Goal: Transaction & Acquisition: Purchase product/service

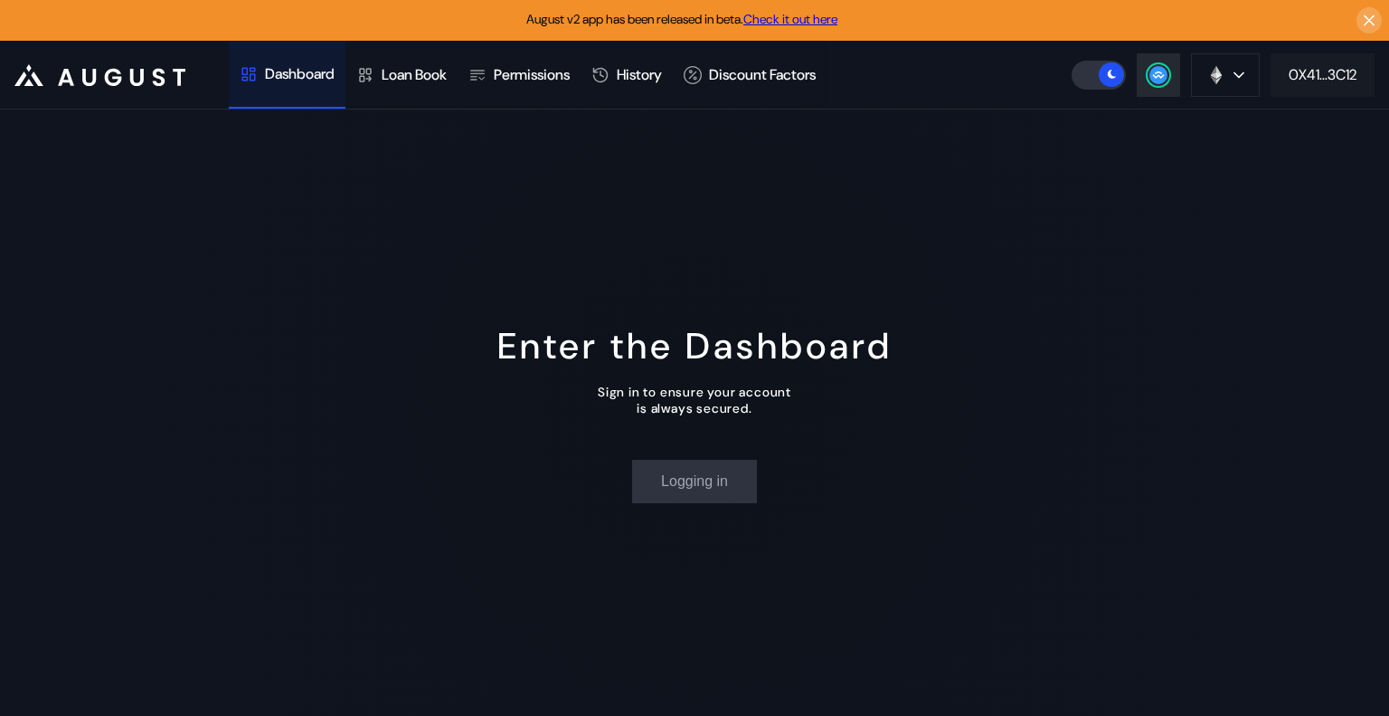
click at [1347, 84] on button "0X41...3C12" at bounding box center [1323, 74] width 104 height 43
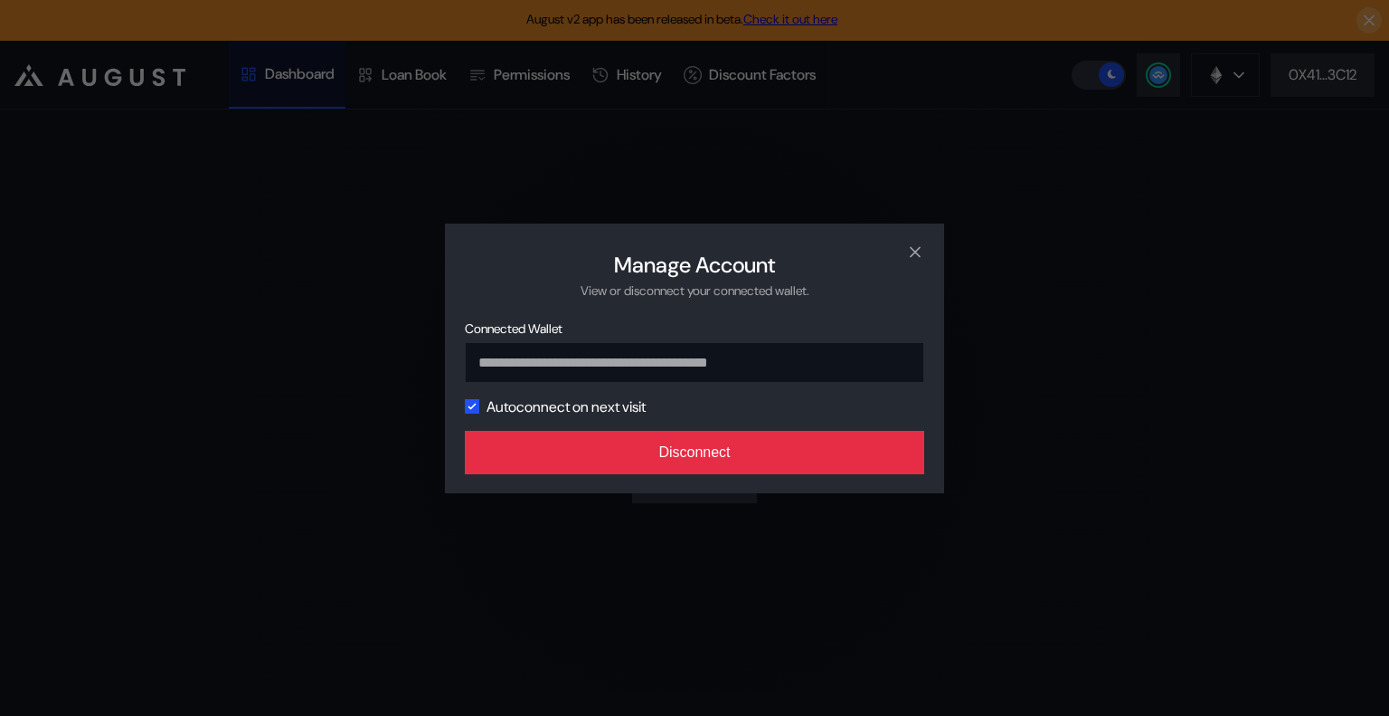
click at [782, 449] on button "Disconnect" at bounding box center [695, 452] width 460 height 43
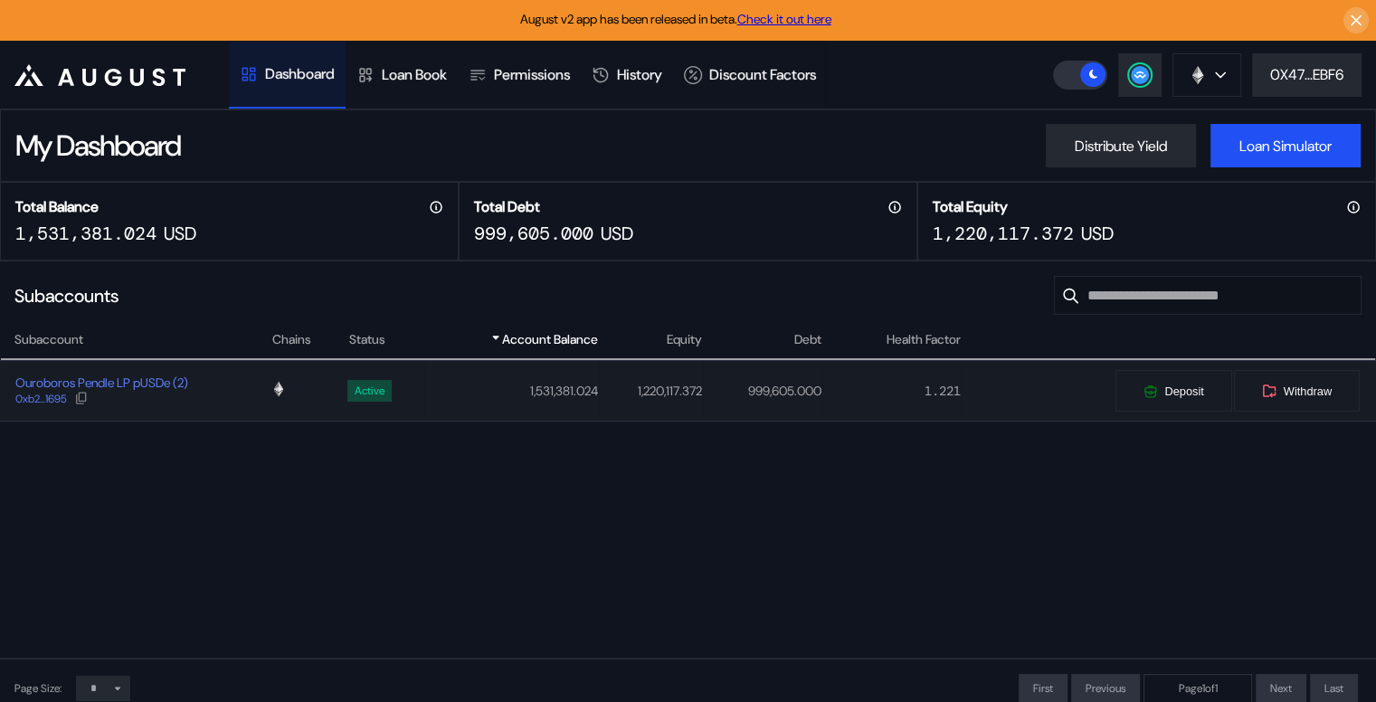
click at [256, 405] on div "Ouroboros Pendle LP pUSDe (2) 0xb2...1695" at bounding box center [136, 390] width 270 height 33
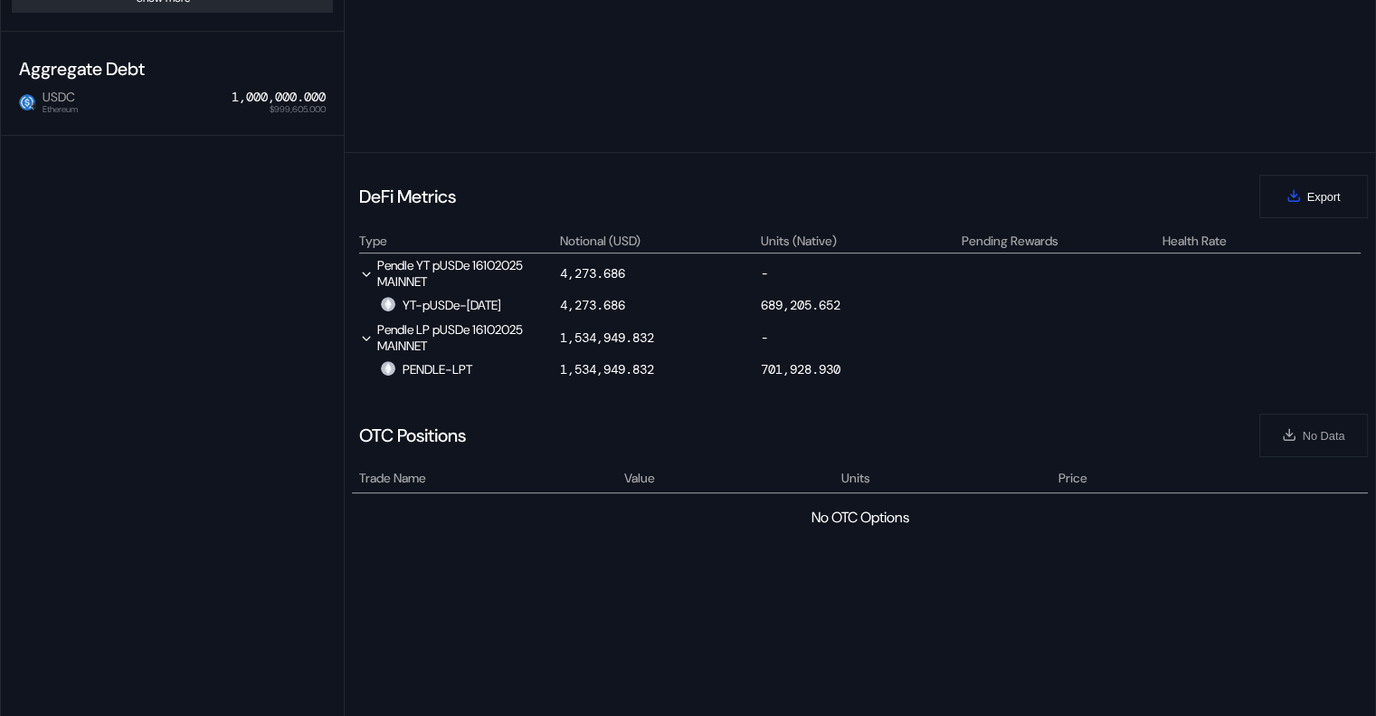
scroll to position [724, 0]
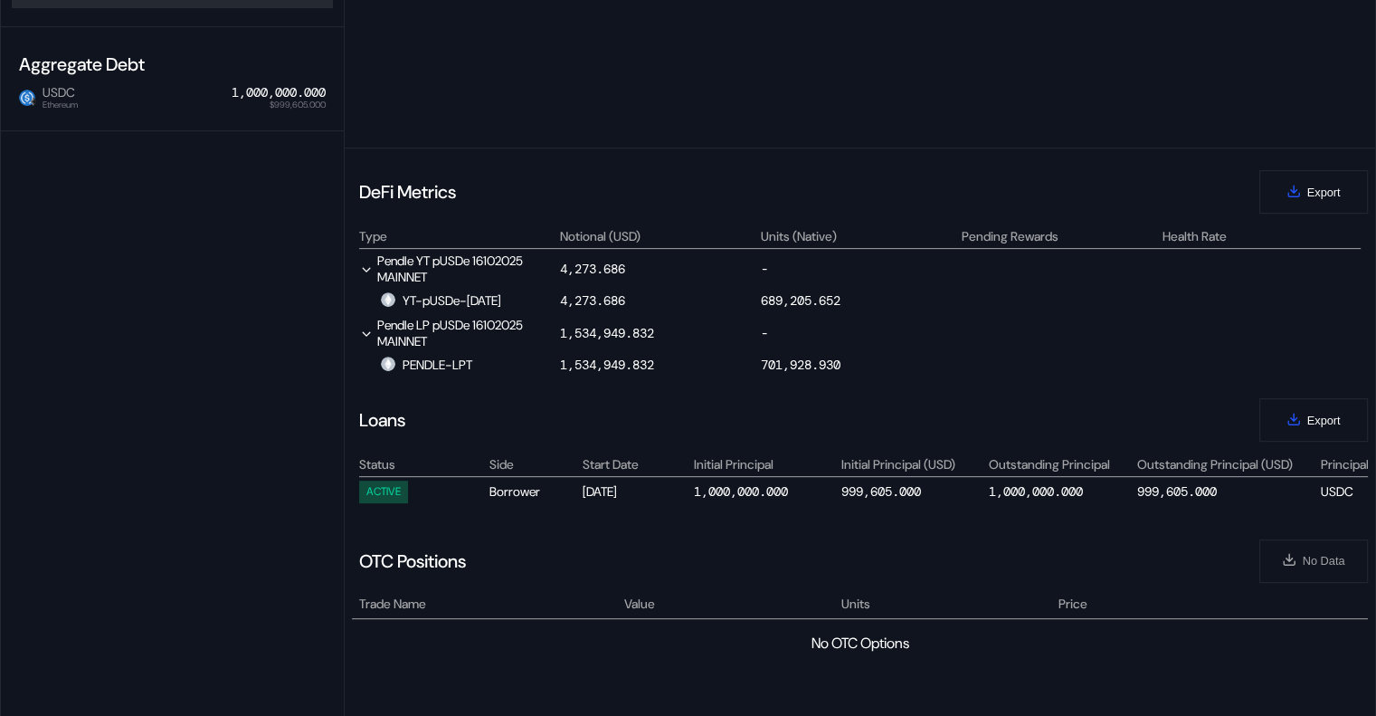
select select "*"
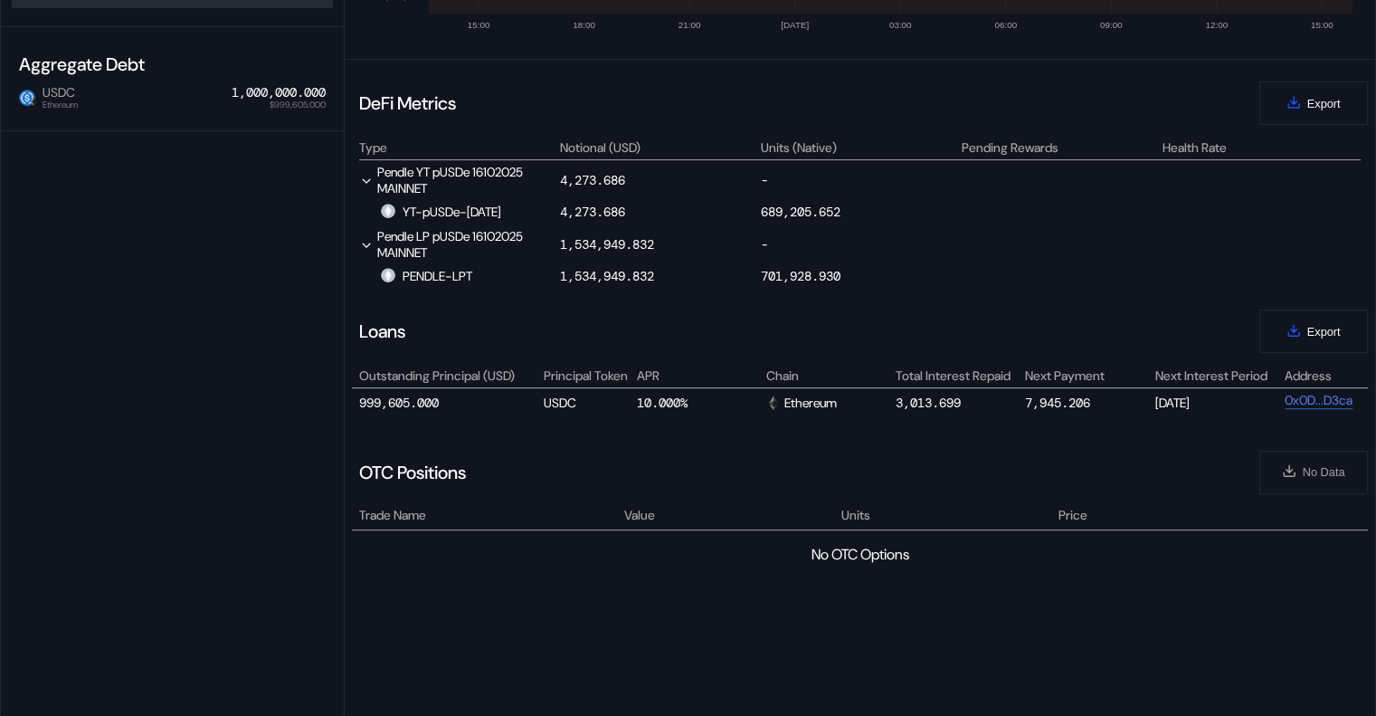
scroll to position [0, 783]
click at [1210, 108] on div "DeFi Metrics Export" at bounding box center [860, 102] width 1016 height 43
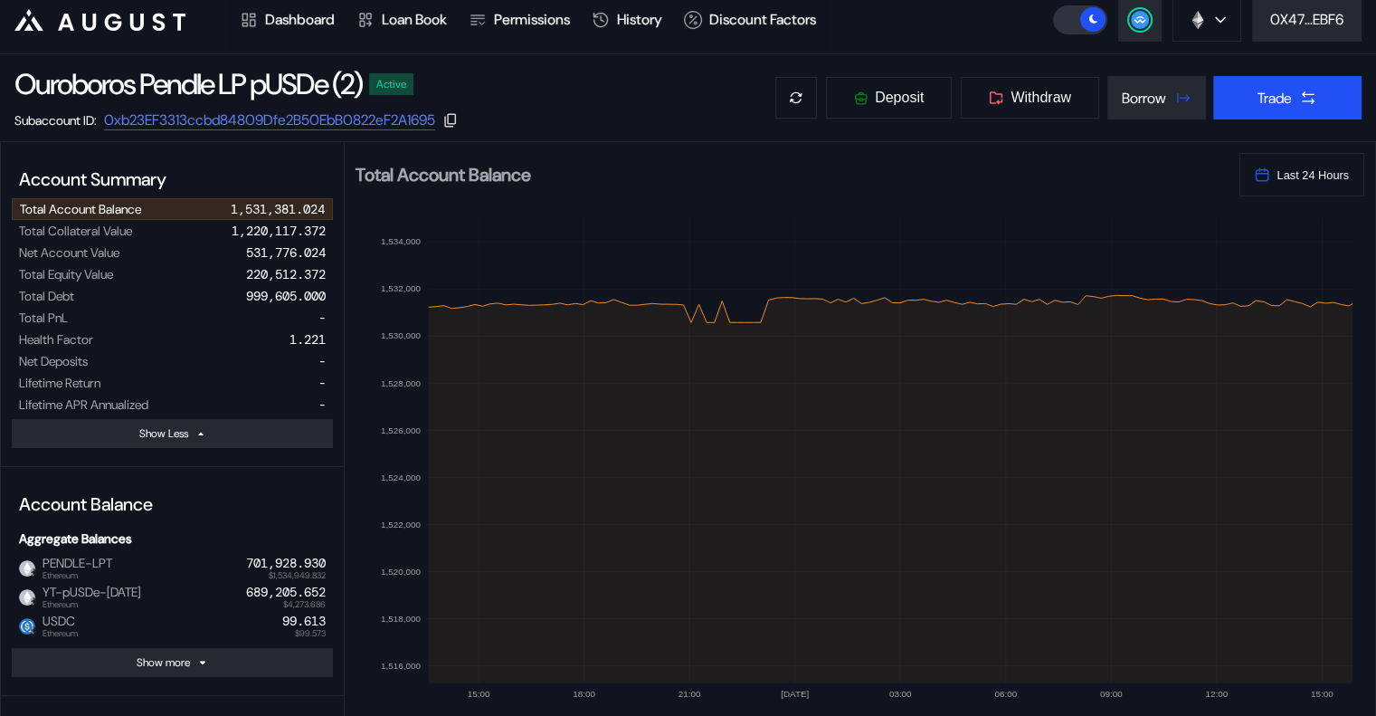
scroll to position [0, 0]
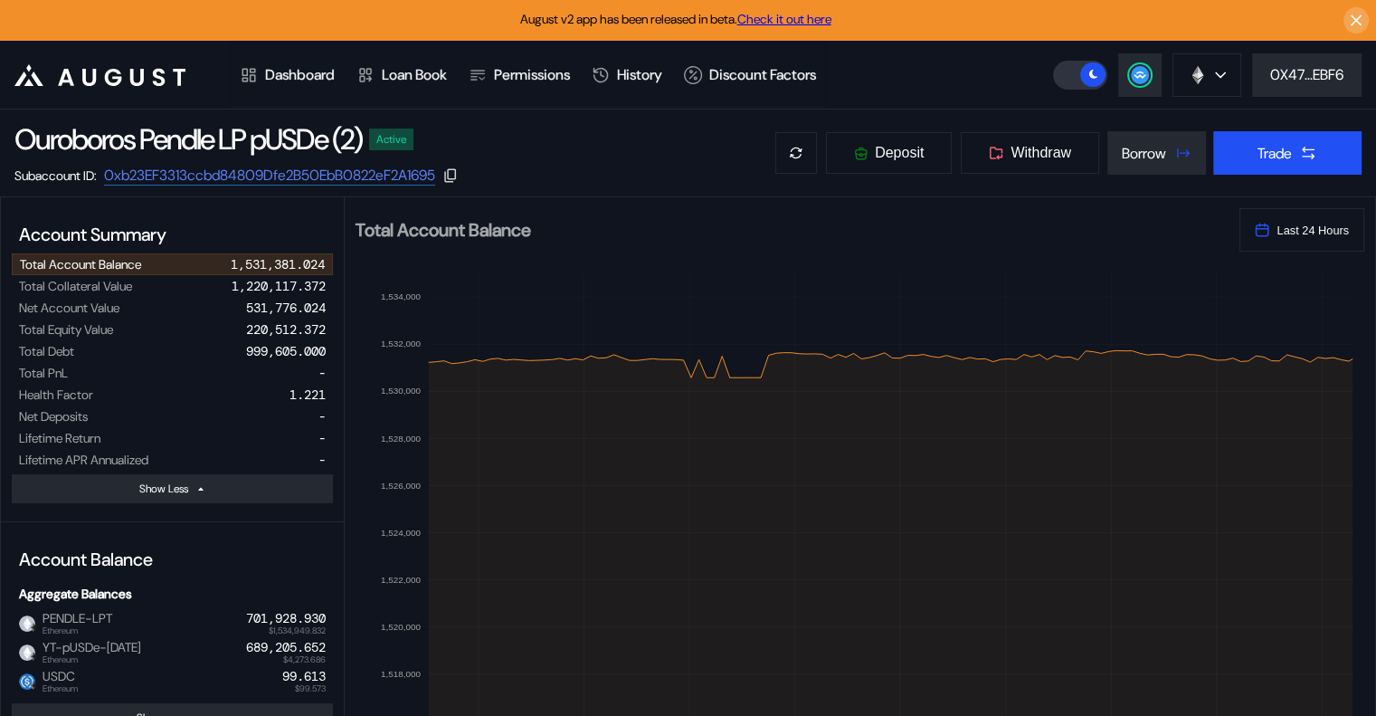
click at [650, 147] on div "Ouroboros Pendle LP pUSDe (2) Active Subaccount ID: 0xb23EF3313ccbd84809Dfe2B50…" at bounding box center [688, 152] width 1376 height 87
drag, startPoint x: 988, startPoint y: 109, endPoint x: 991, endPoint y: 128, distance: 20.1
click at [988, 109] on div "Ouroboros Pendle LP pUSDe (2) Active Subaccount ID: 0xb23EF3313ccbd84809Dfe2B50…" at bounding box center [688, 152] width 1376 height 87
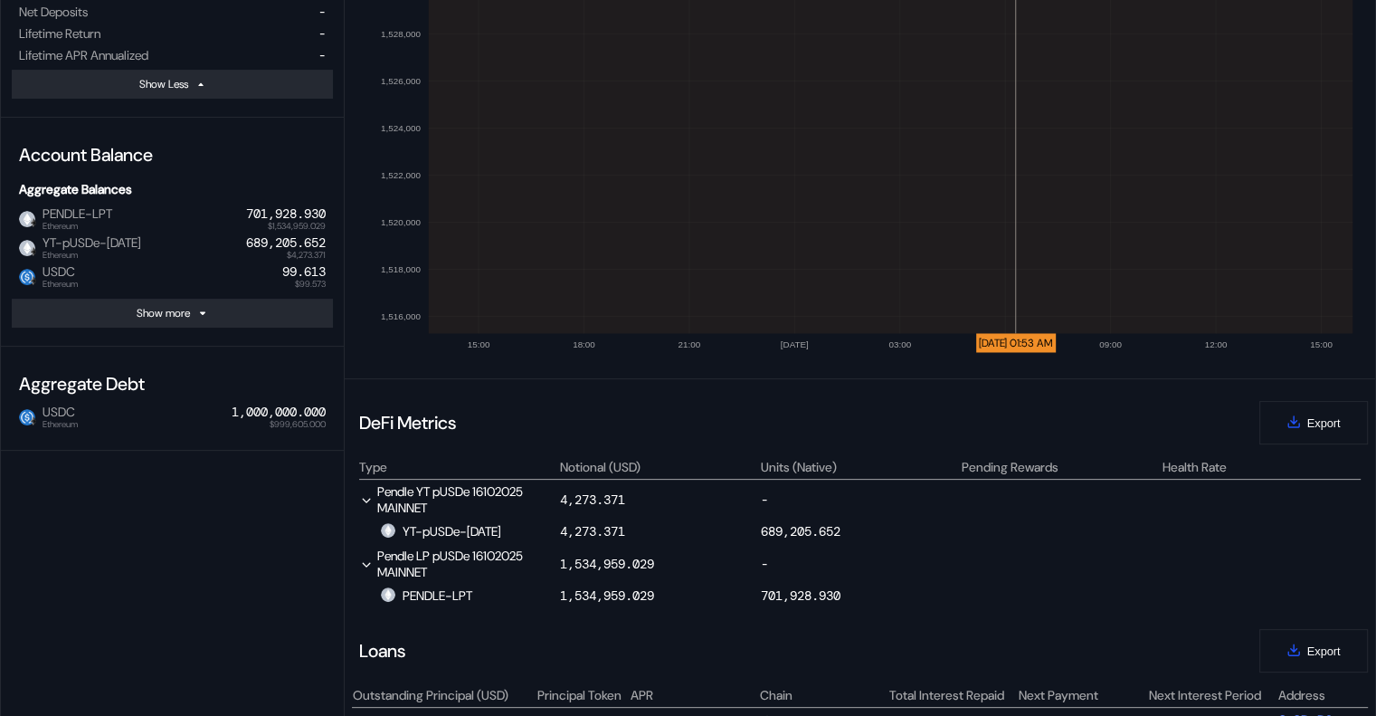
scroll to position [543, 0]
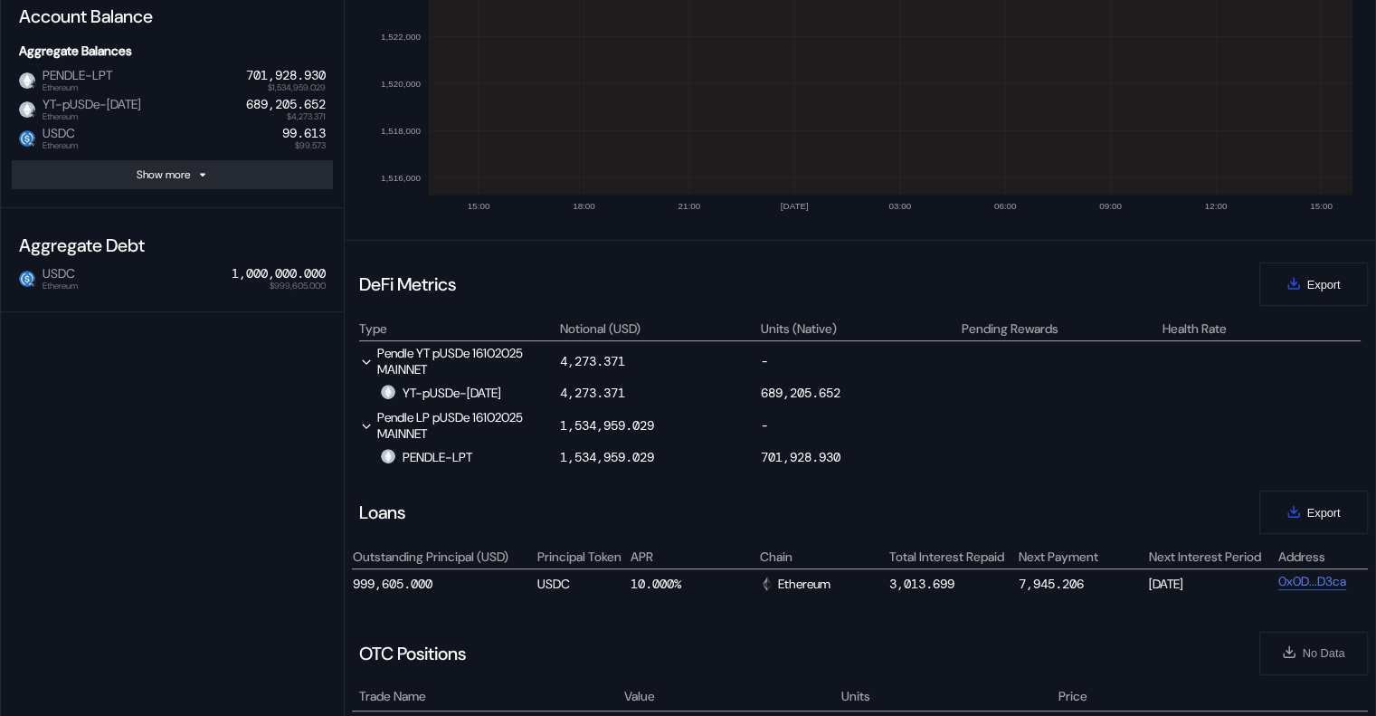
click at [991, 242] on div "DeFi Metrics Export Type Notional (USD) Units (Native) Pending Rewards Health R…" at bounding box center [860, 615] width 1030 height 751
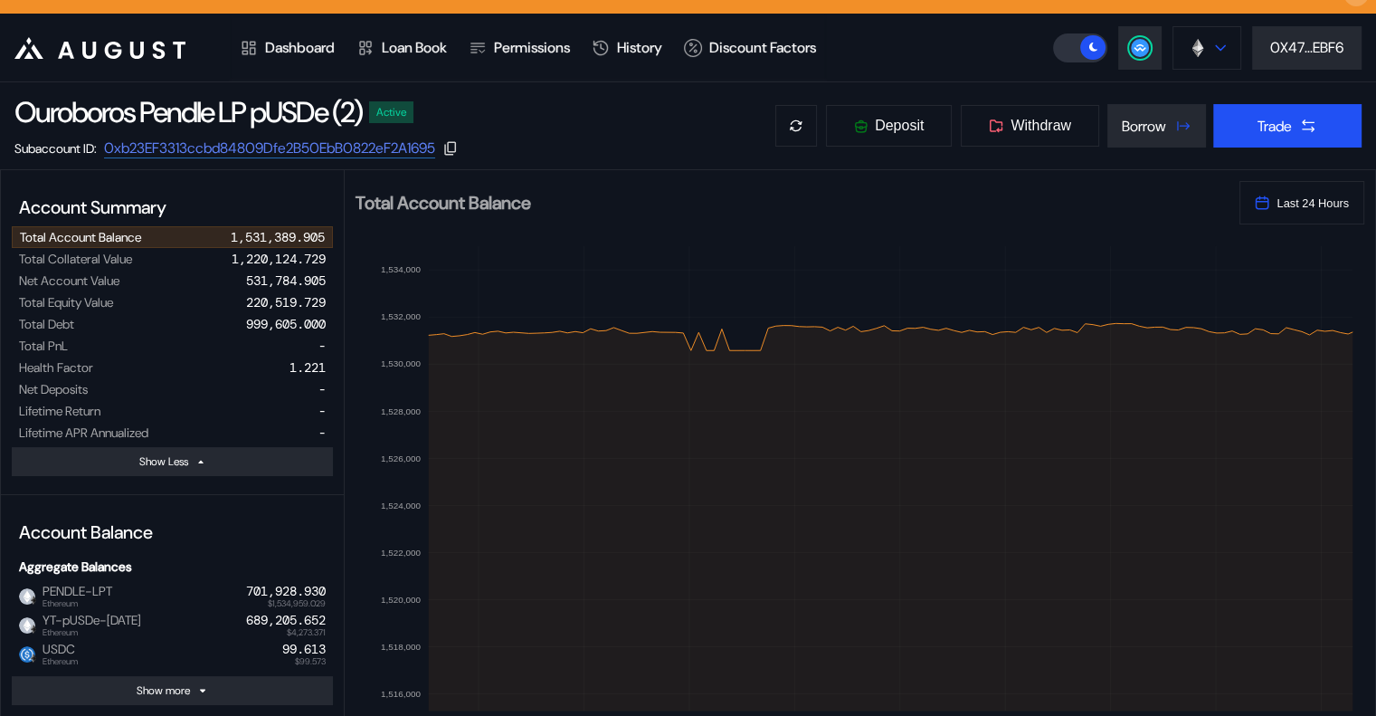
scroll to position [0, 0]
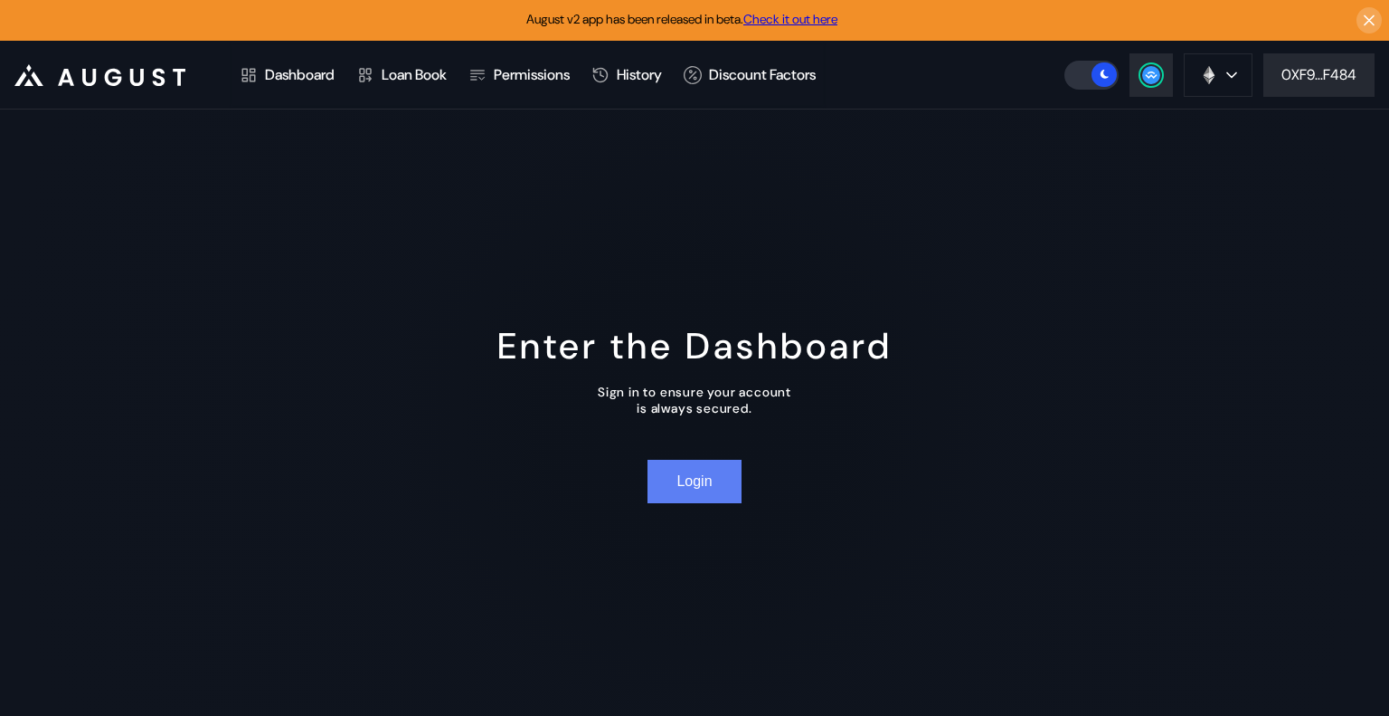
click at [706, 466] on button "Login" at bounding box center [694, 481] width 93 height 43
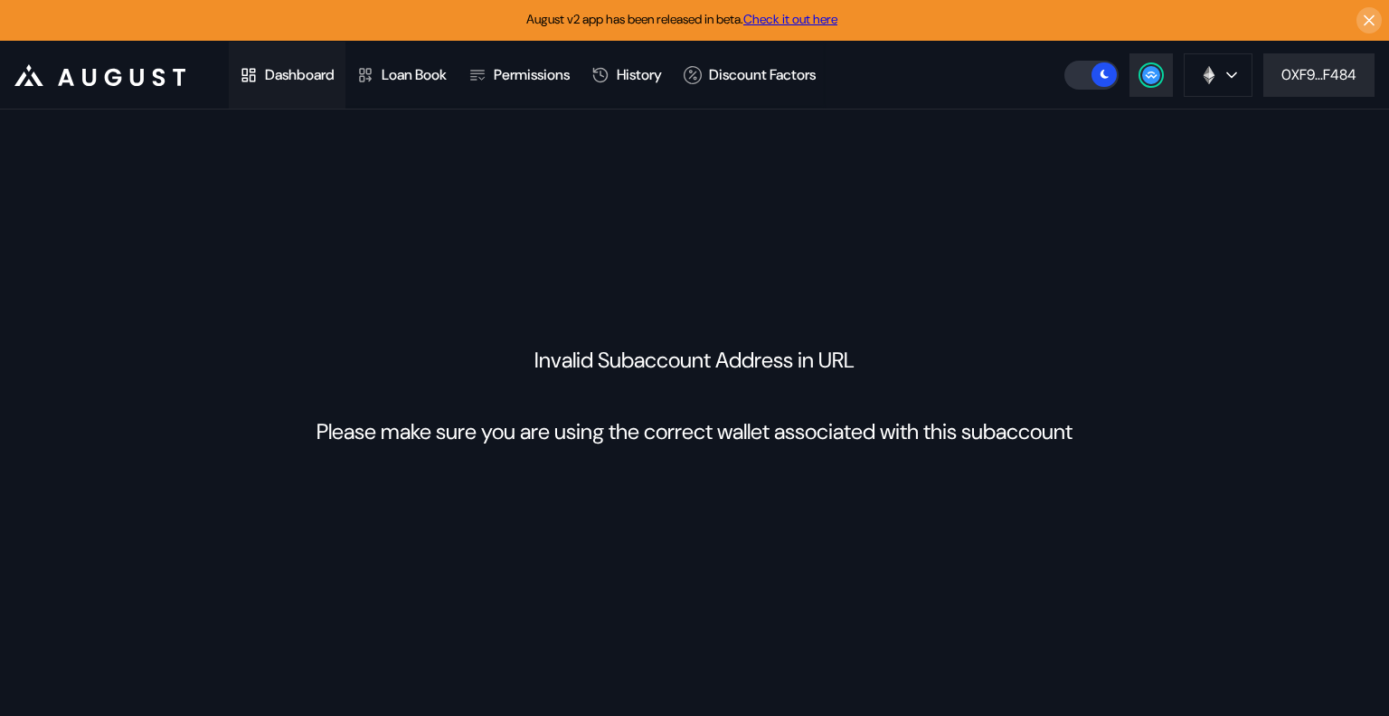
click at [294, 70] on div "Dashboard" at bounding box center [300, 74] width 70 height 19
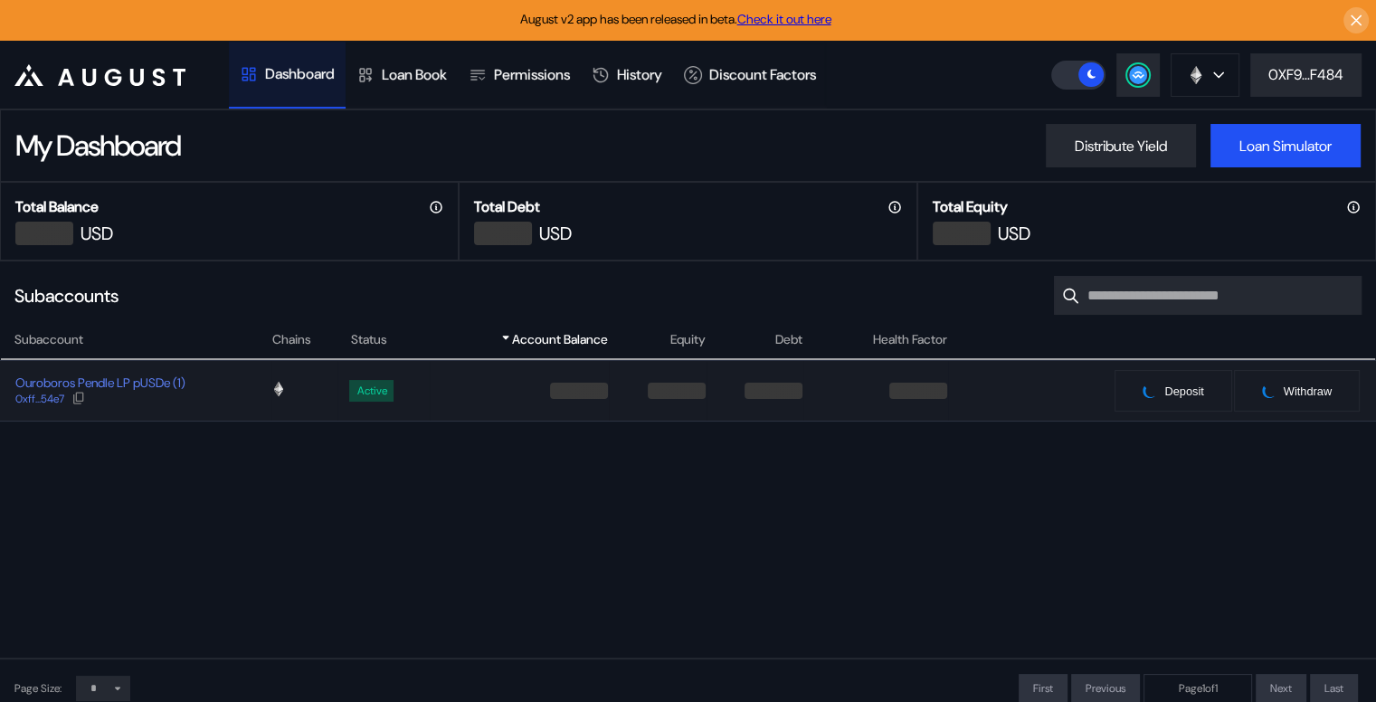
click at [225, 393] on div "Ouroboros Pendle LP pUSDe (1) 0xff...54e7" at bounding box center [136, 390] width 270 height 33
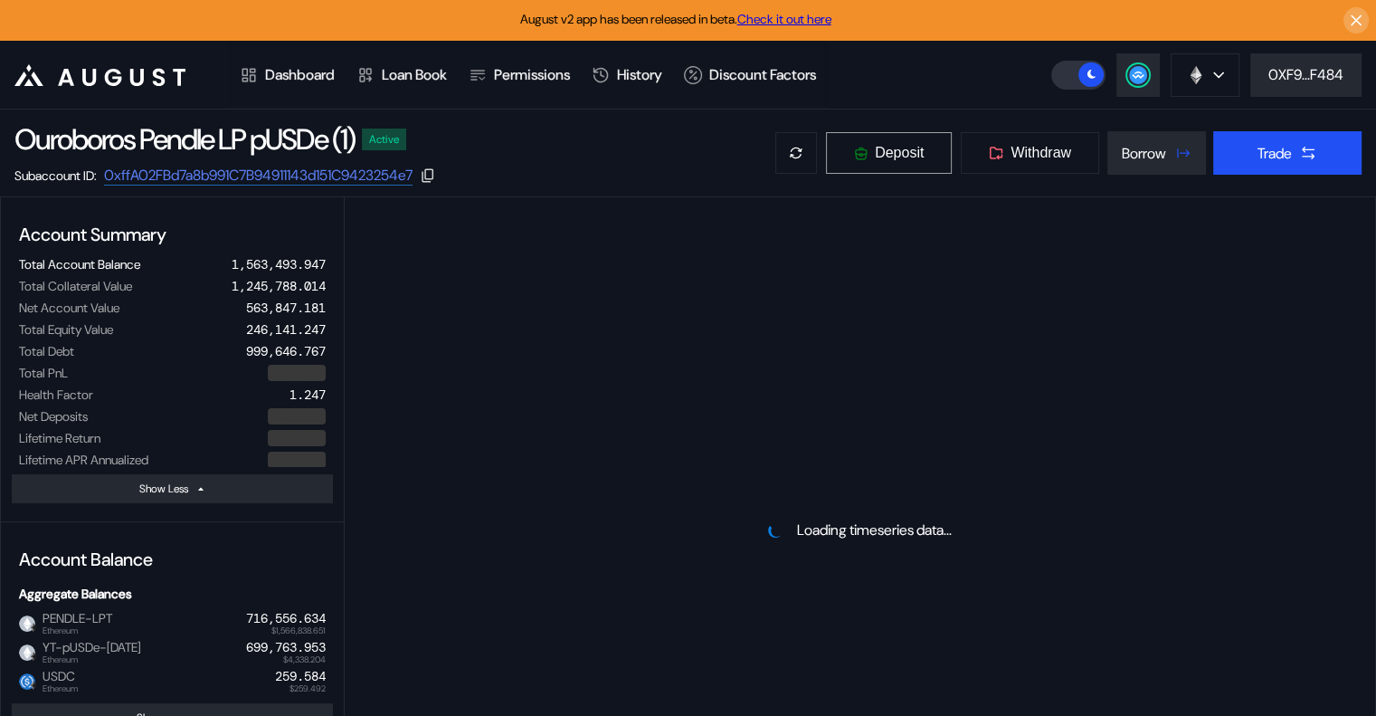
select select "*"
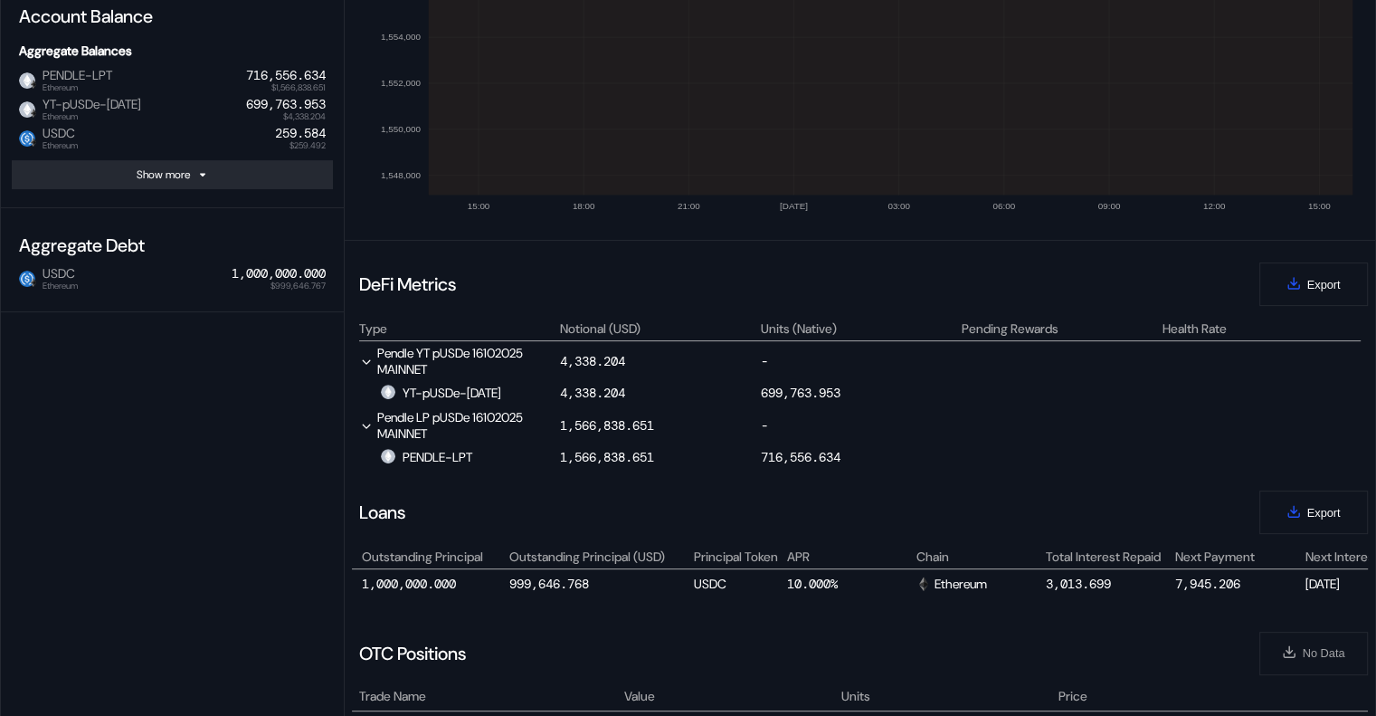
scroll to position [0, 649]
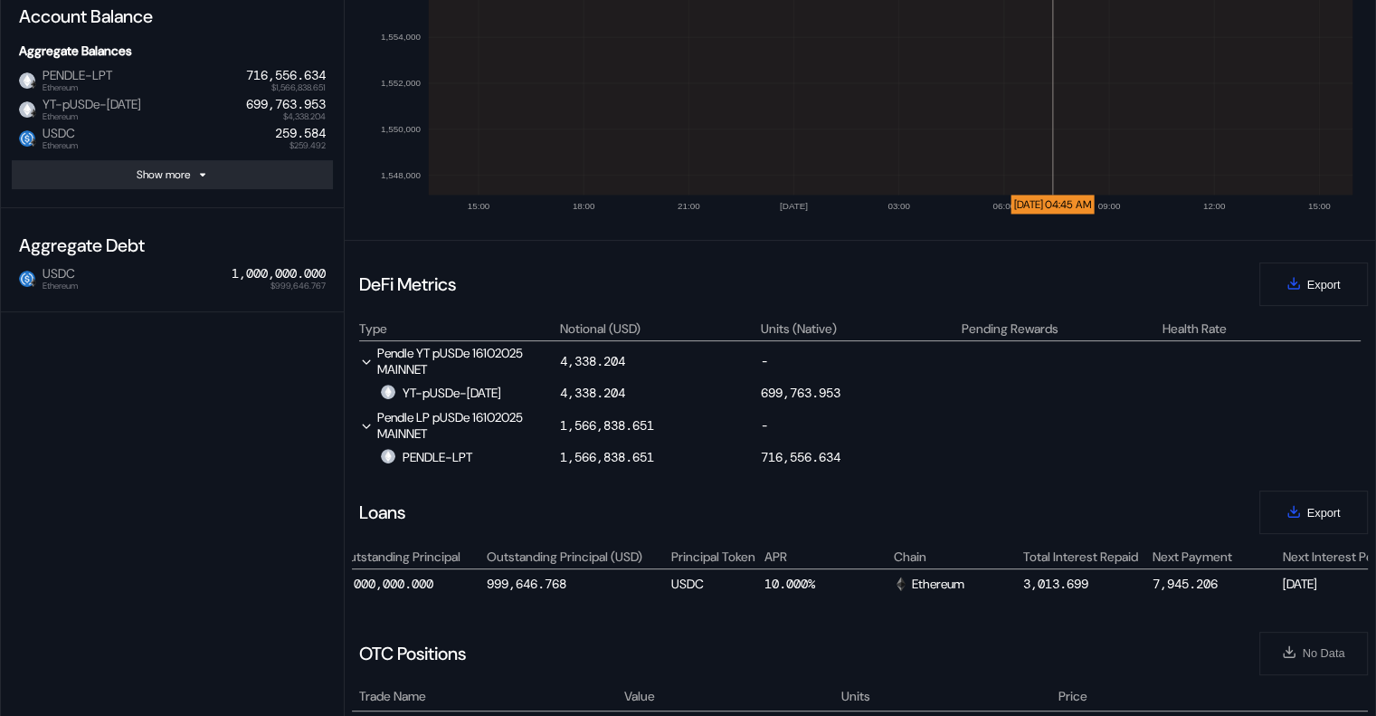
drag, startPoint x: 1056, startPoint y: 37, endPoint x: 1073, endPoint y: 134, distance: 98.3
click at [1056, 37] on icon at bounding box center [891, 0] width 924 height 387
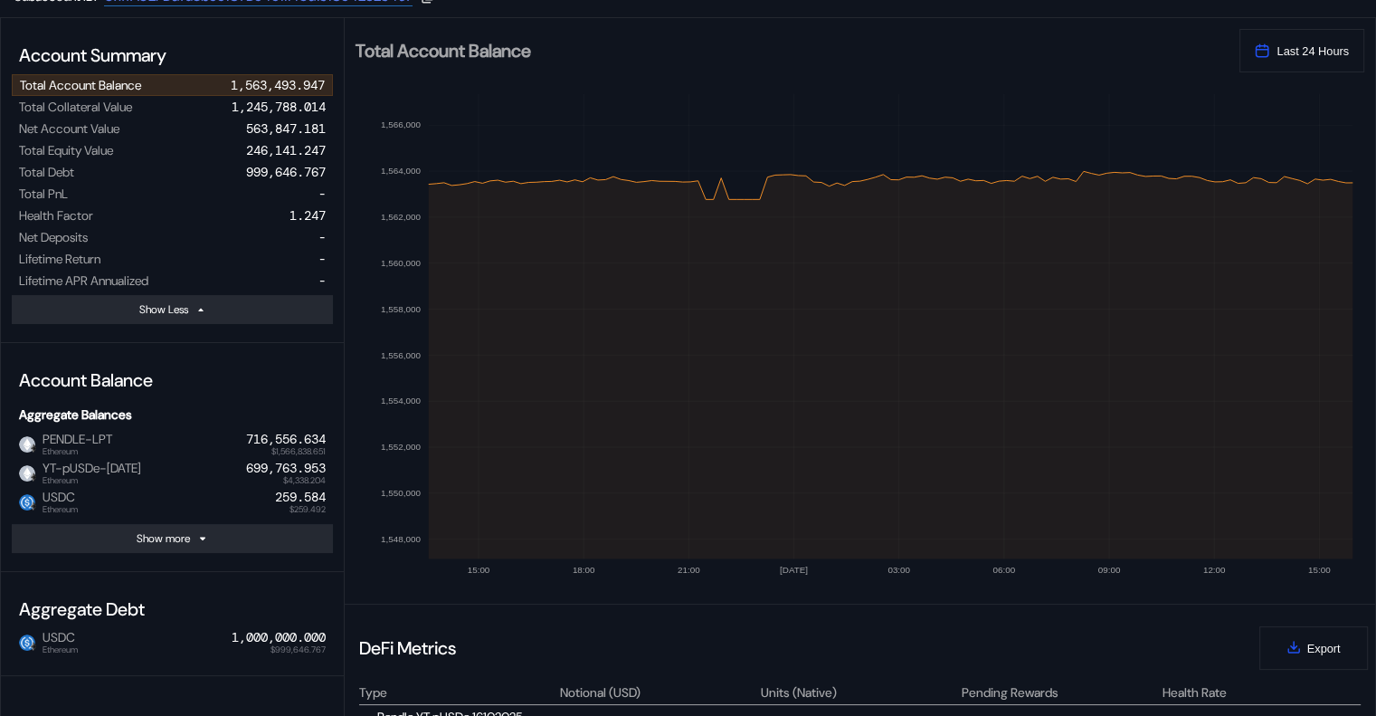
scroll to position [0, 0]
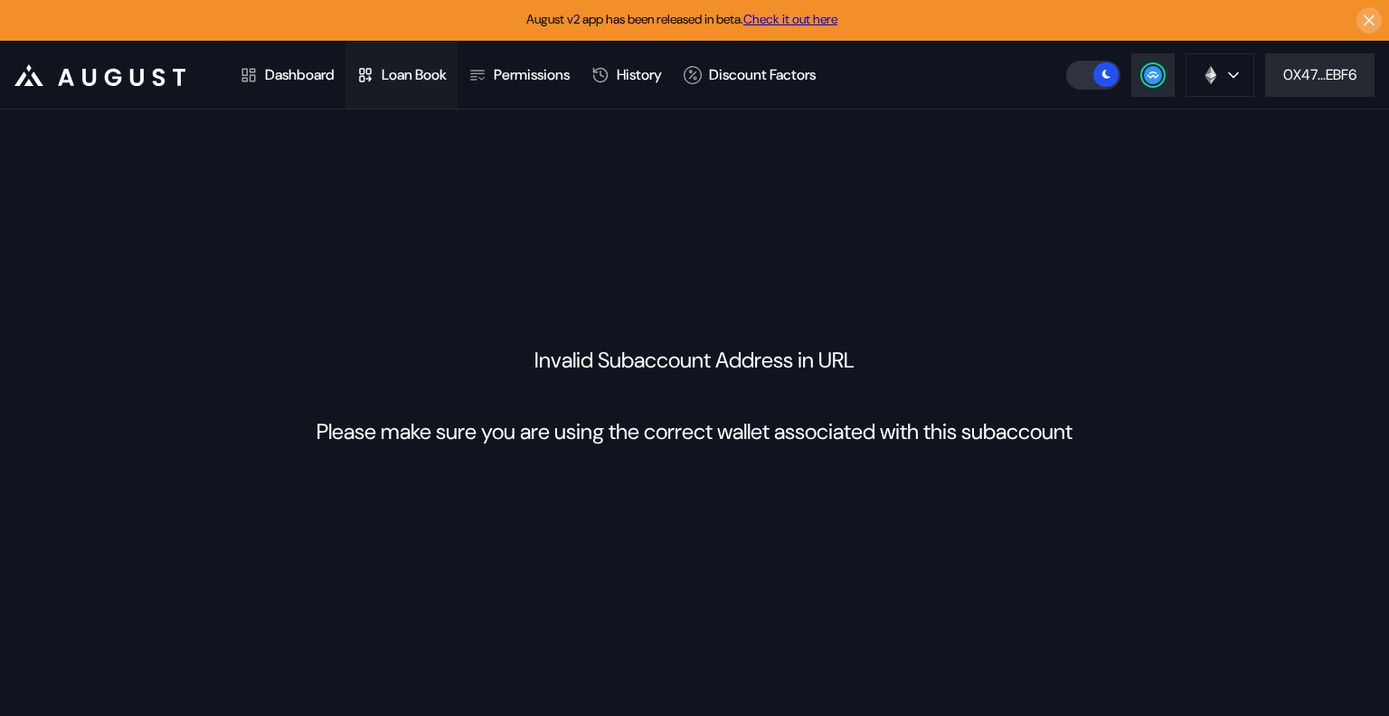
drag, startPoint x: 337, startPoint y: 71, endPoint x: 359, endPoint y: 75, distance: 22.2
click at [335, 71] on div "Dashboard" at bounding box center [300, 74] width 70 height 19
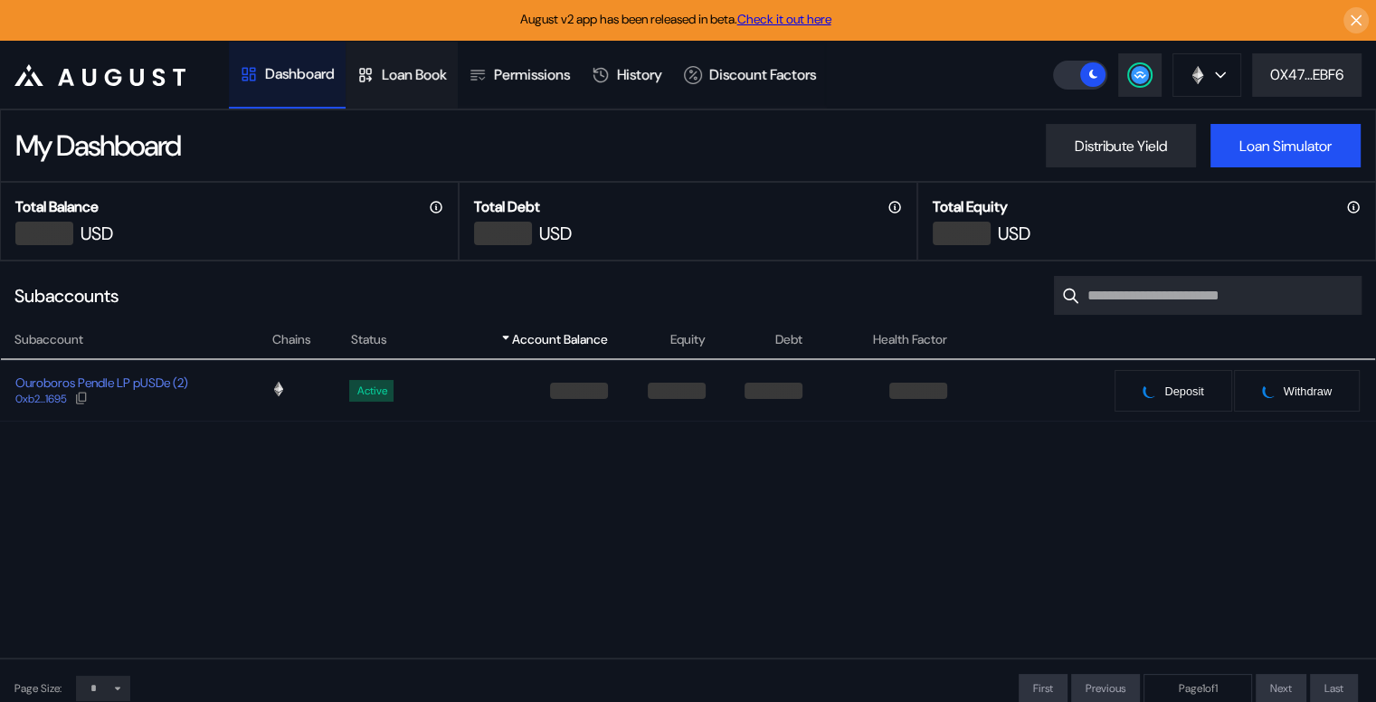
click at [407, 79] on div "Loan Book" at bounding box center [414, 74] width 65 height 19
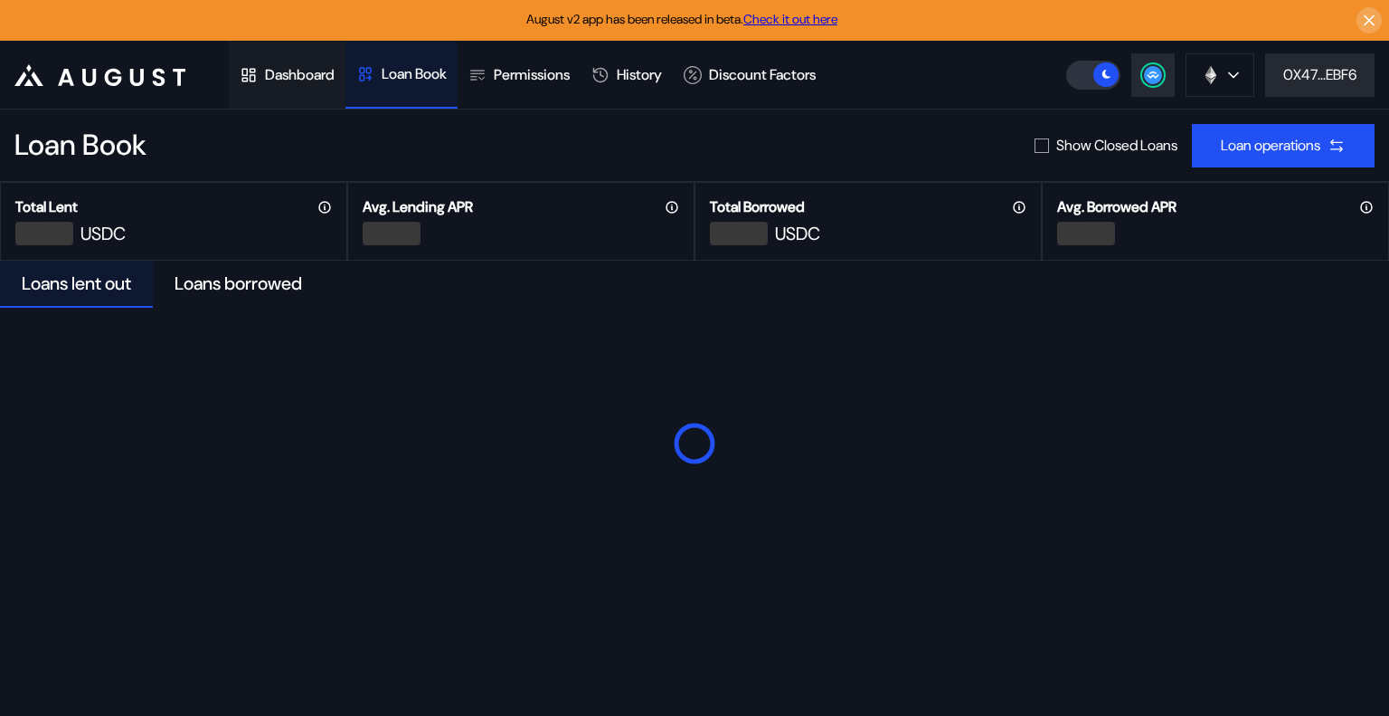
click at [311, 75] on div "Dashboard" at bounding box center [300, 74] width 70 height 19
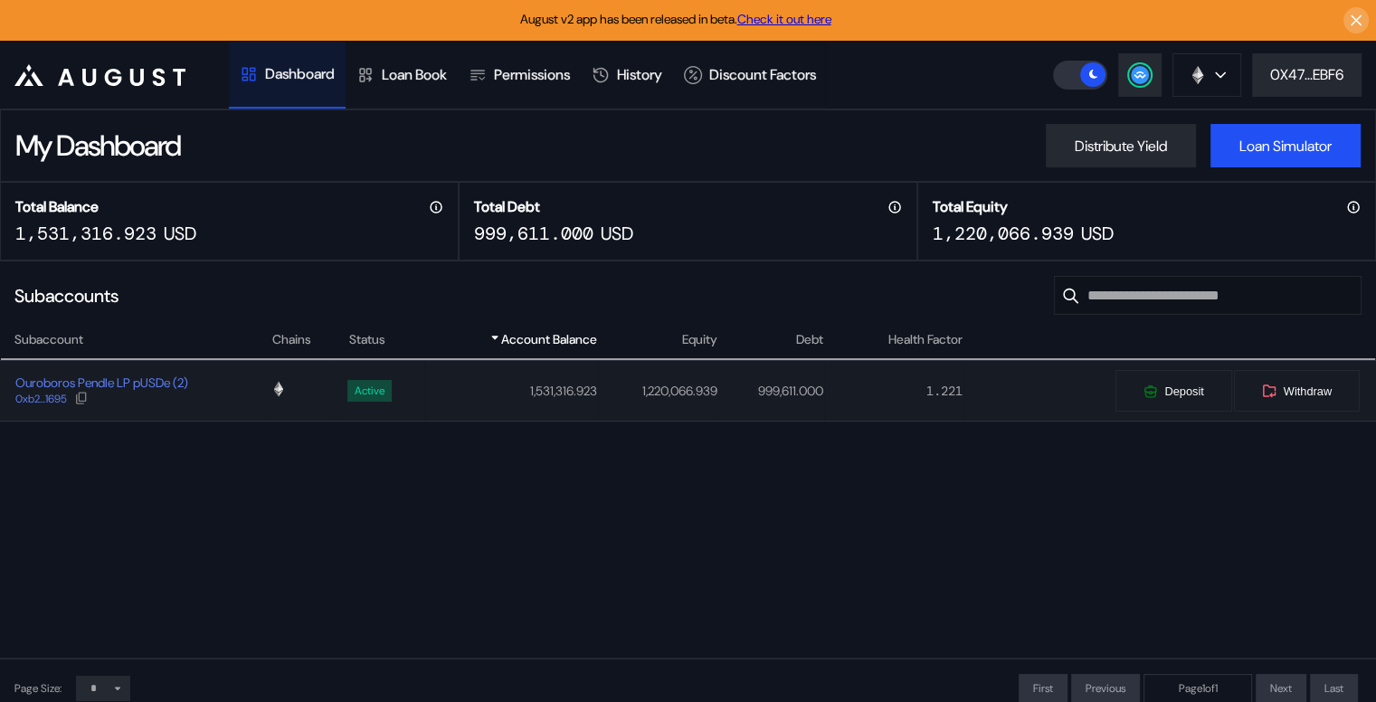
click at [234, 392] on div "Ouroboros Pendle LP pUSDe (2) 0xb2...1695" at bounding box center [136, 390] width 270 height 33
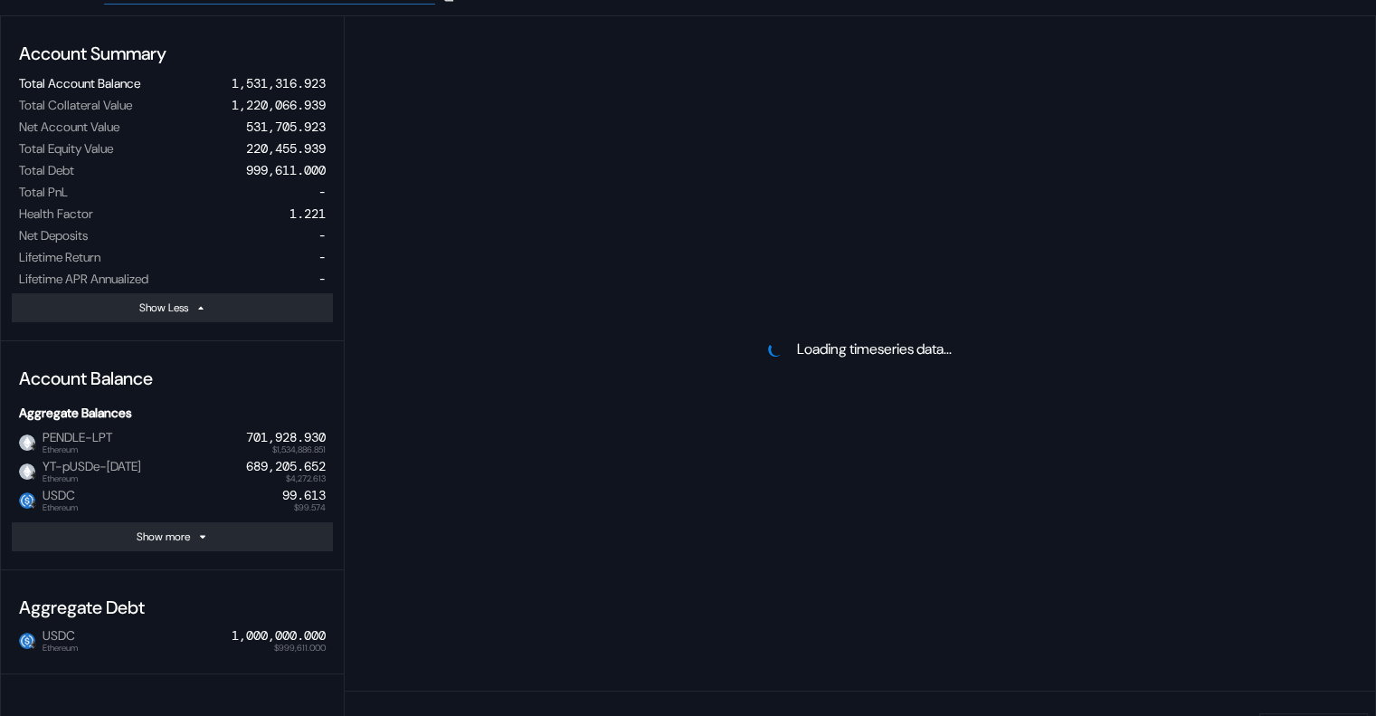
select select "*"
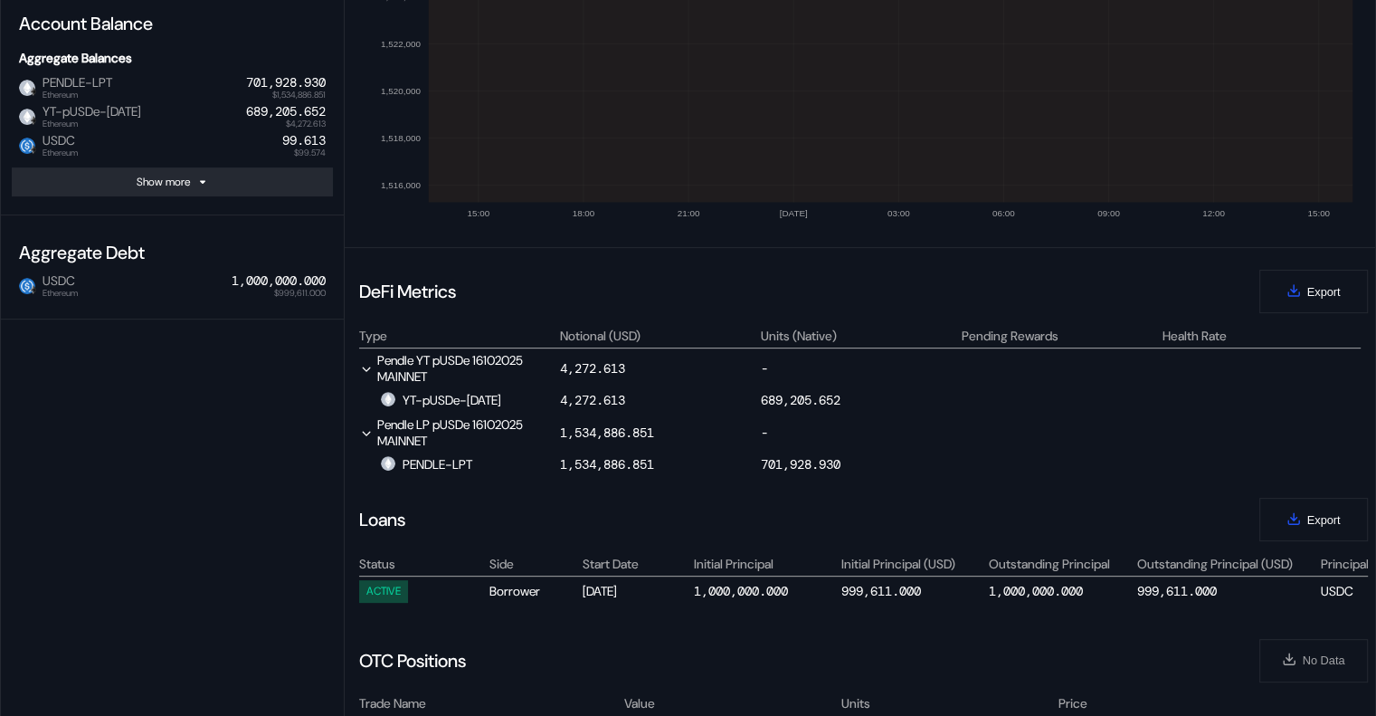
scroll to position [543, 0]
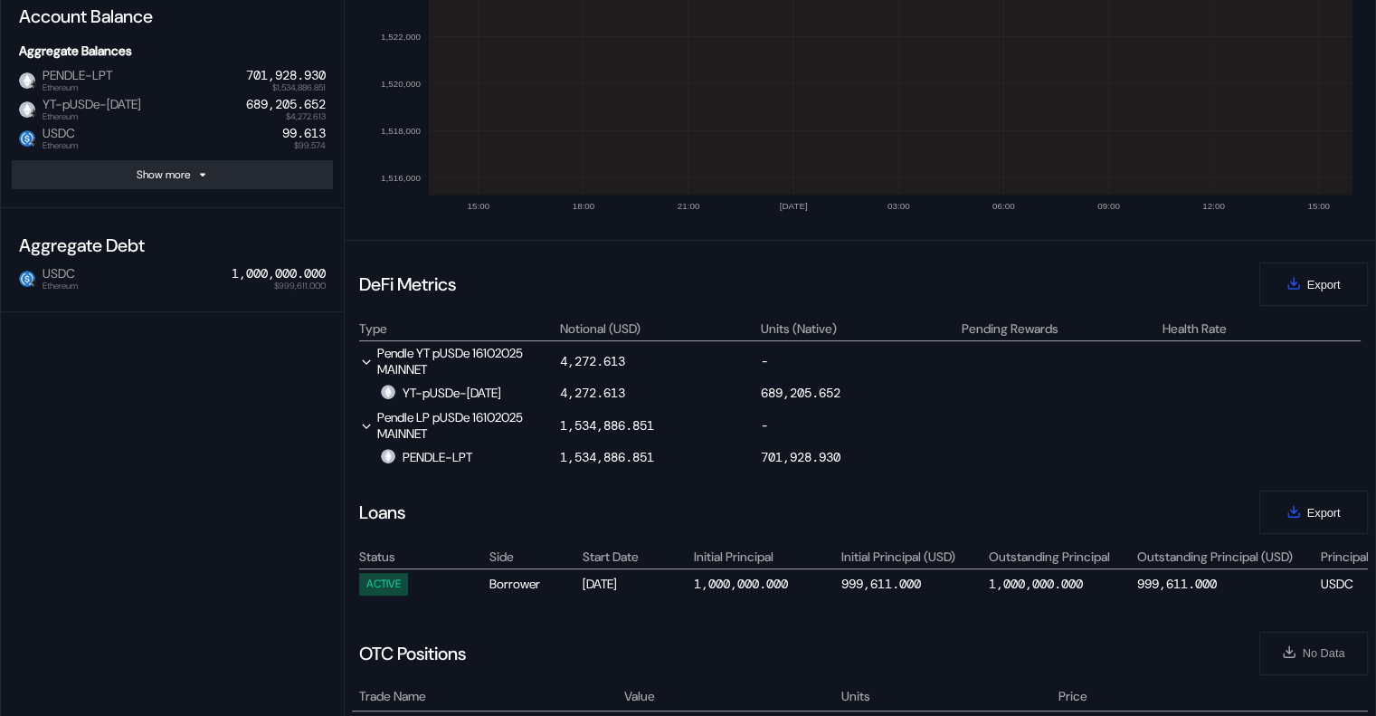
click at [111, 343] on div "Account Summary Total Account Balance 1,531,316.923 Total Collateral Value 1,22…" at bounding box center [173, 322] width 344 height 1336
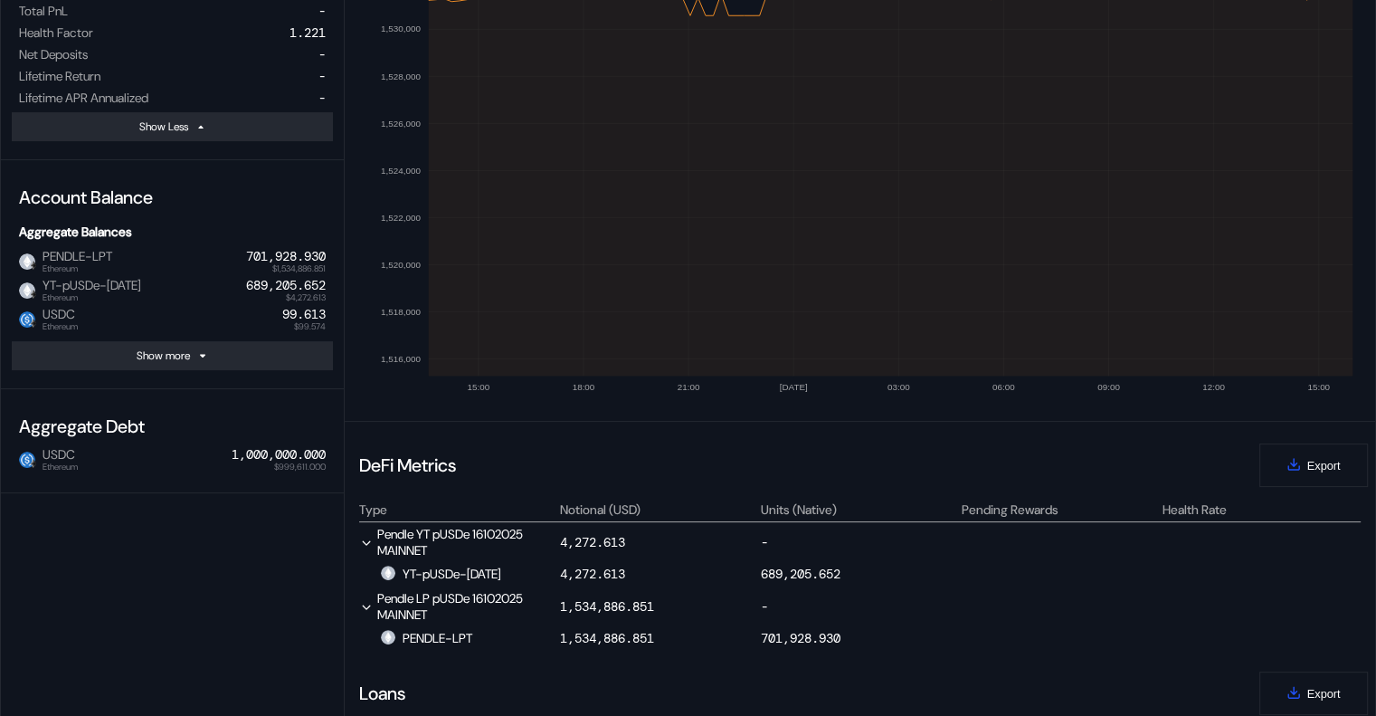
scroll to position [0, 0]
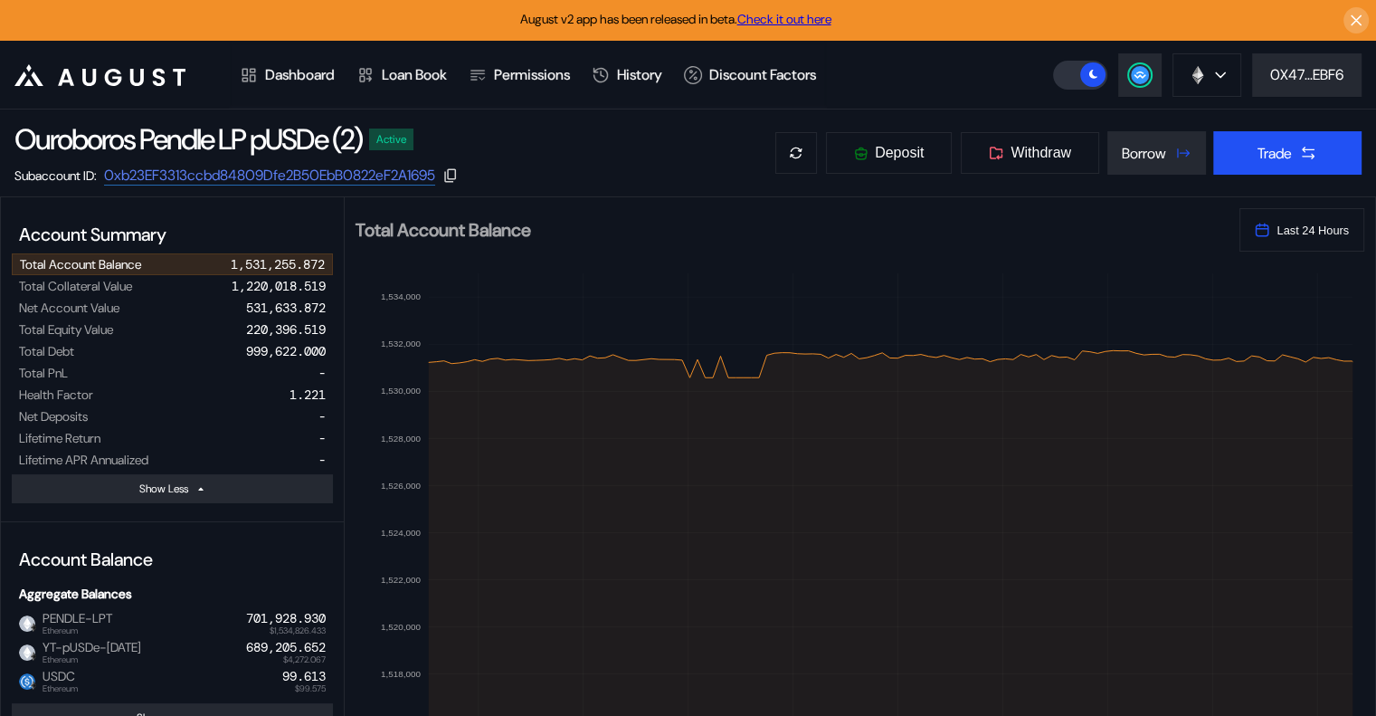
click at [938, 118] on div "Ouroboros Pendle LP pUSDe (2) Active Subaccount ID: 0xb23EF3313ccbd84809Dfe2B50…" at bounding box center [688, 152] width 1376 height 87
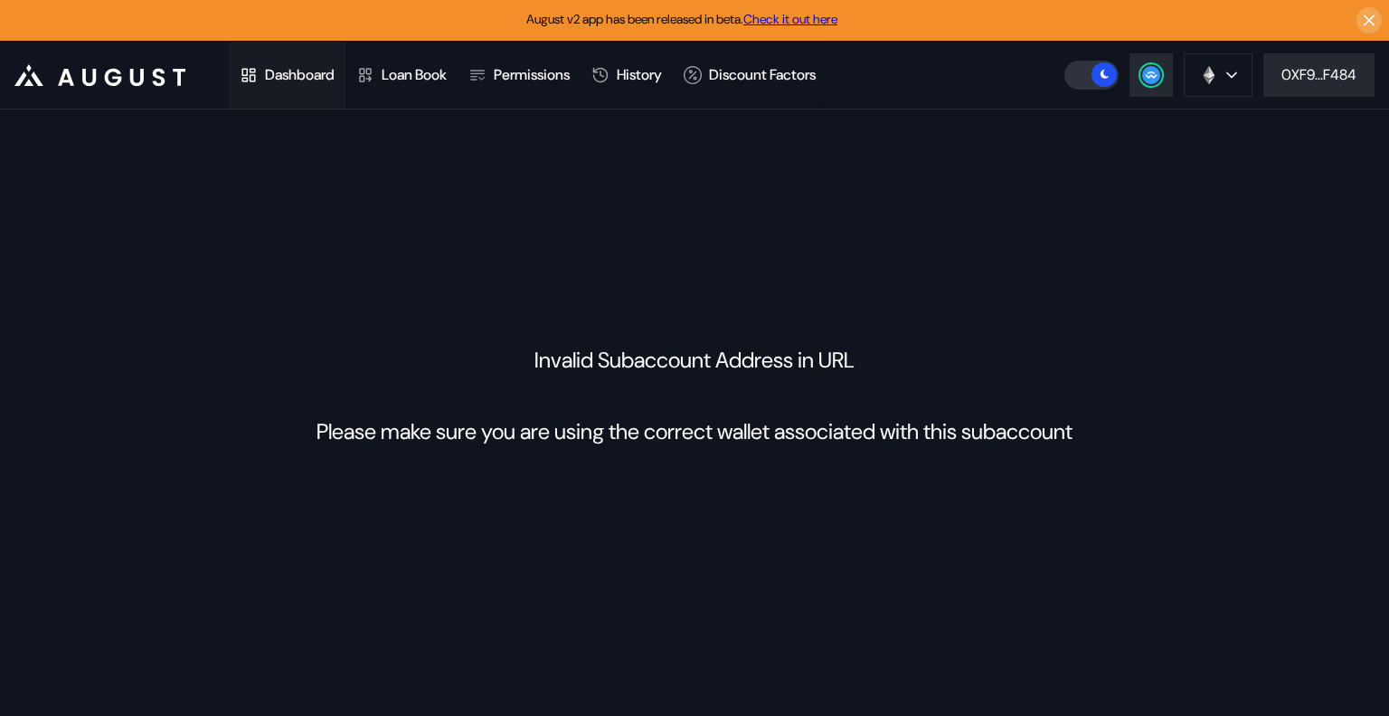
drag, startPoint x: 365, startPoint y: 71, endPoint x: 326, endPoint y: 80, distance: 39.7
click at [365, 71] on icon at bounding box center [365, 75] width 13 height 14
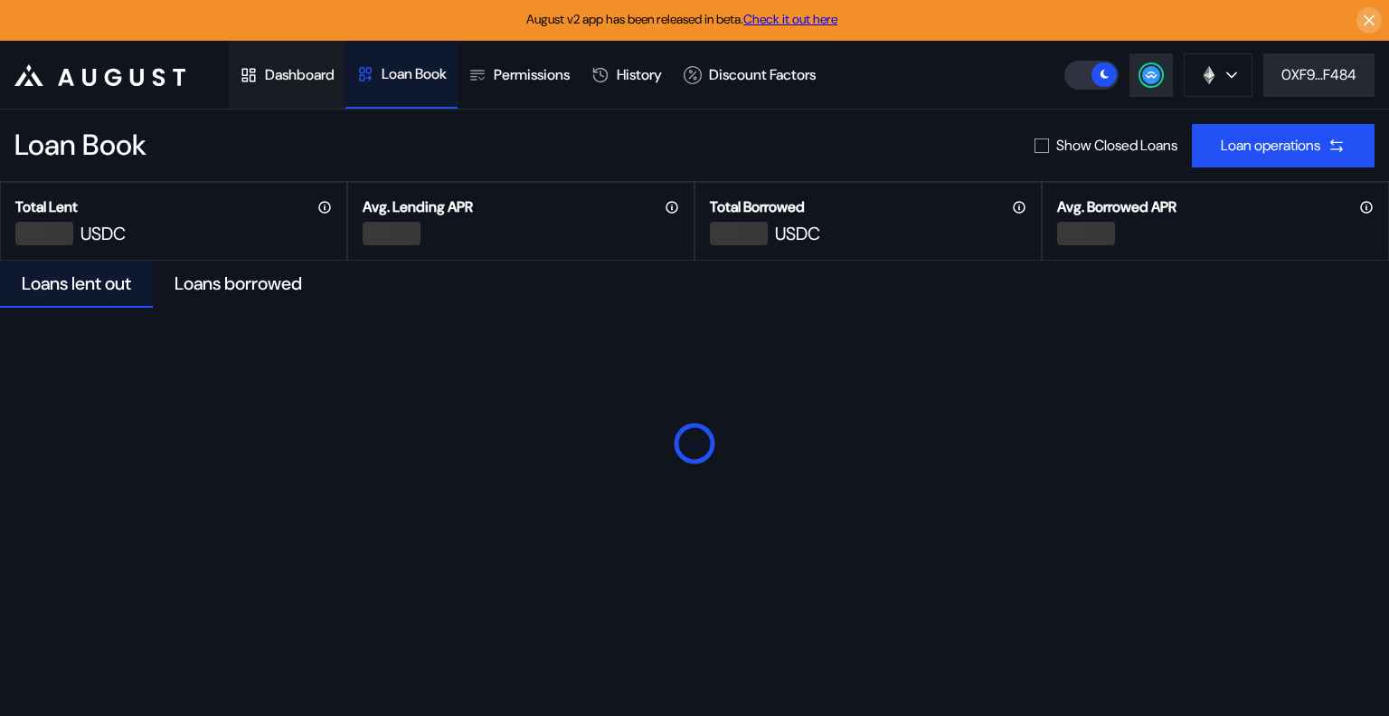
click at [310, 80] on div "Dashboard" at bounding box center [300, 74] width 70 height 19
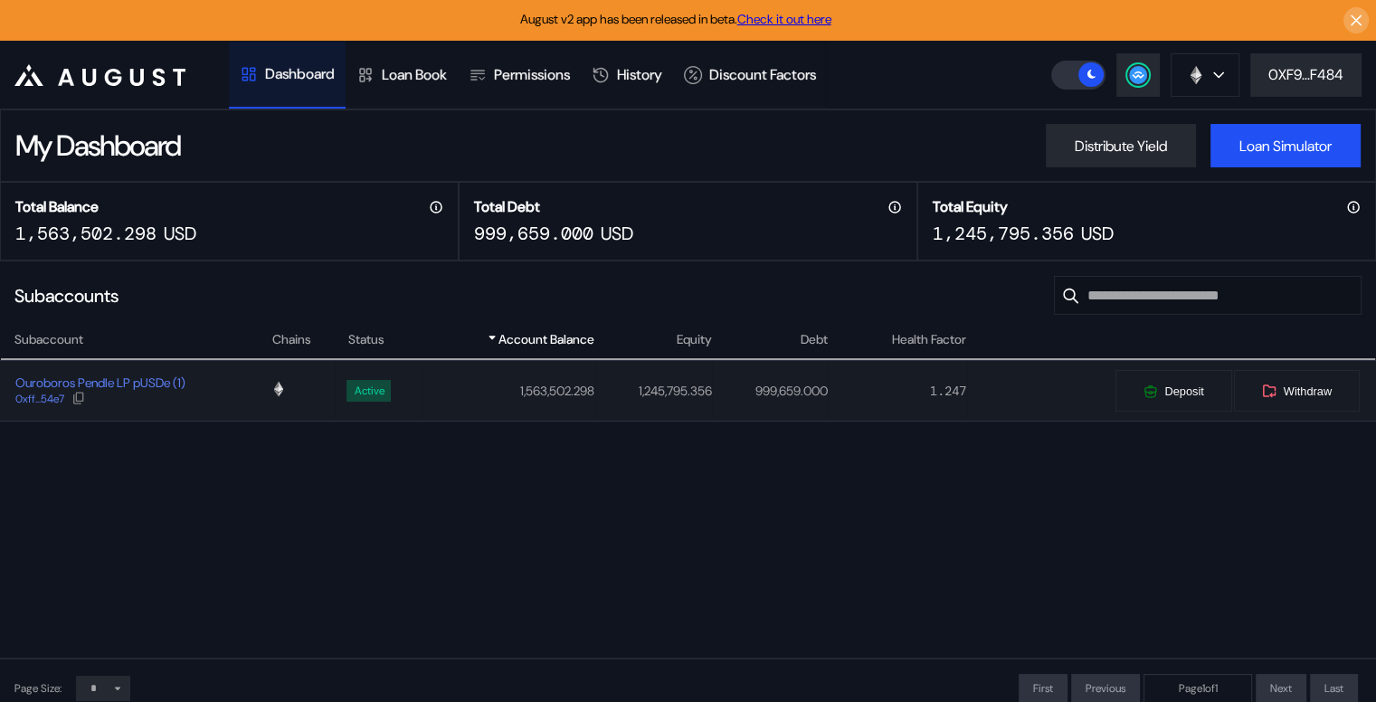
click at [211, 407] on div "Ouroboros Pendle LP pUSDe (1) 0xff...54e7" at bounding box center [136, 390] width 270 height 33
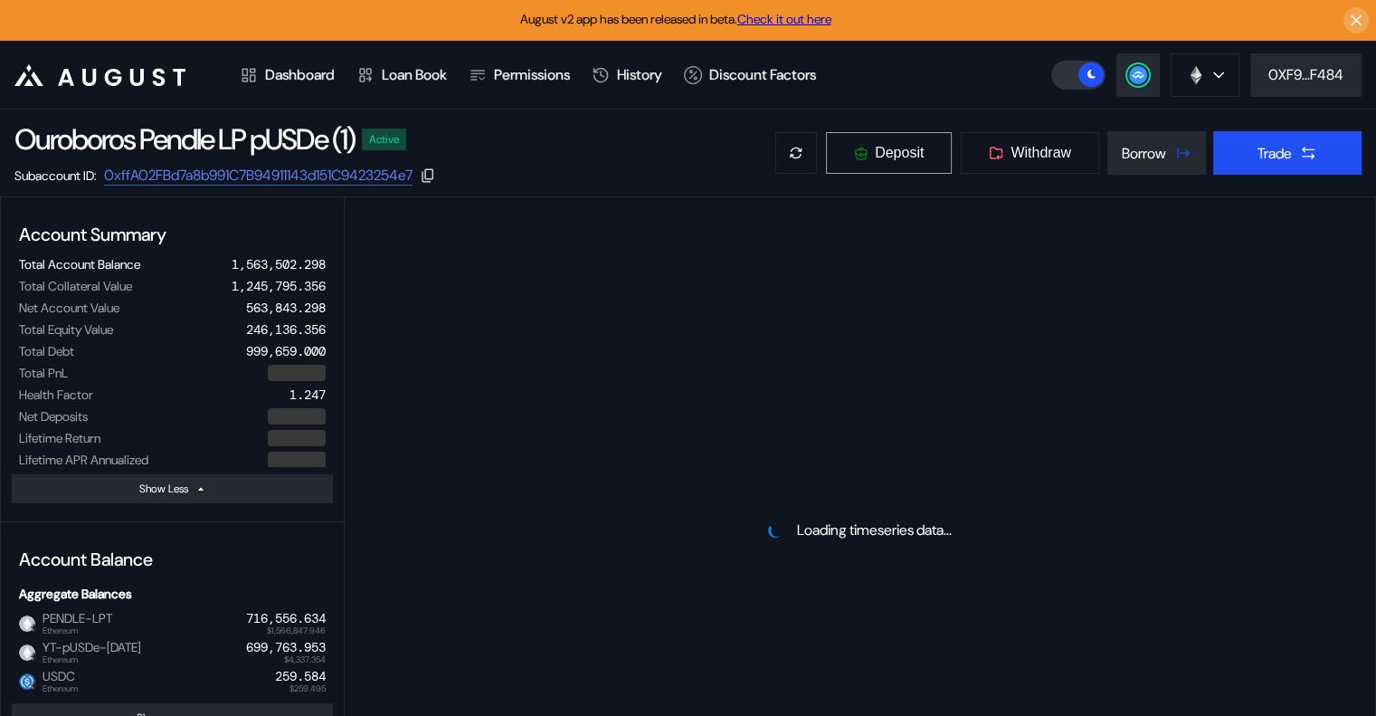
select select "*"
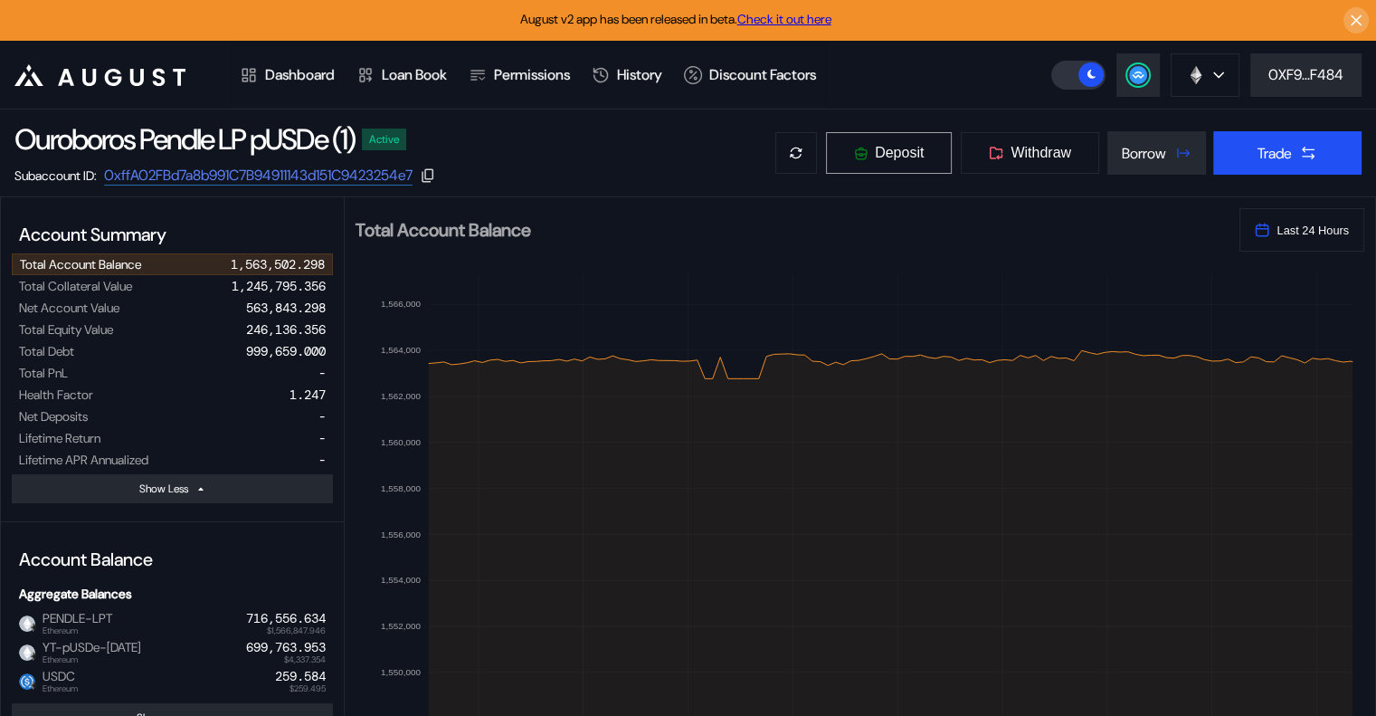
click at [924, 146] on button "Deposit" at bounding box center [889, 152] width 128 height 43
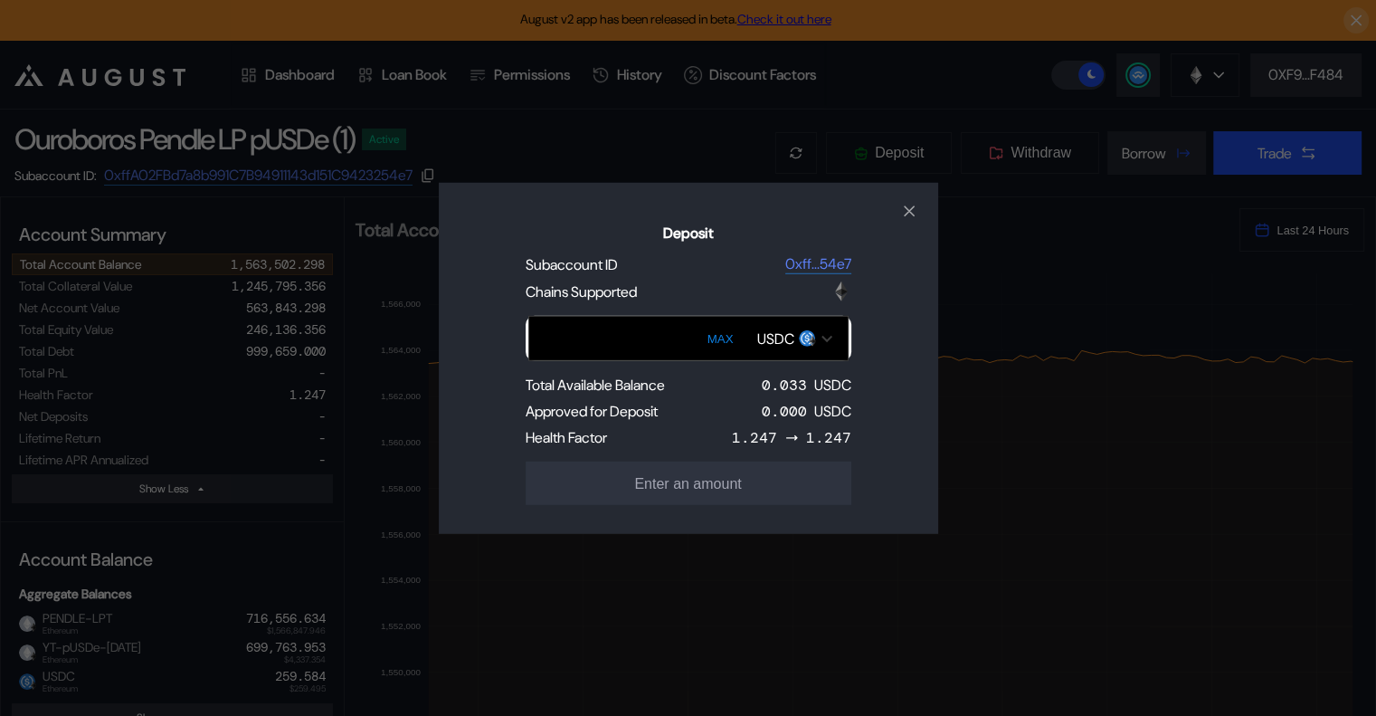
click at [737, 339] on button "MAX" at bounding box center [720, 339] width 37 height 42
type input "********"
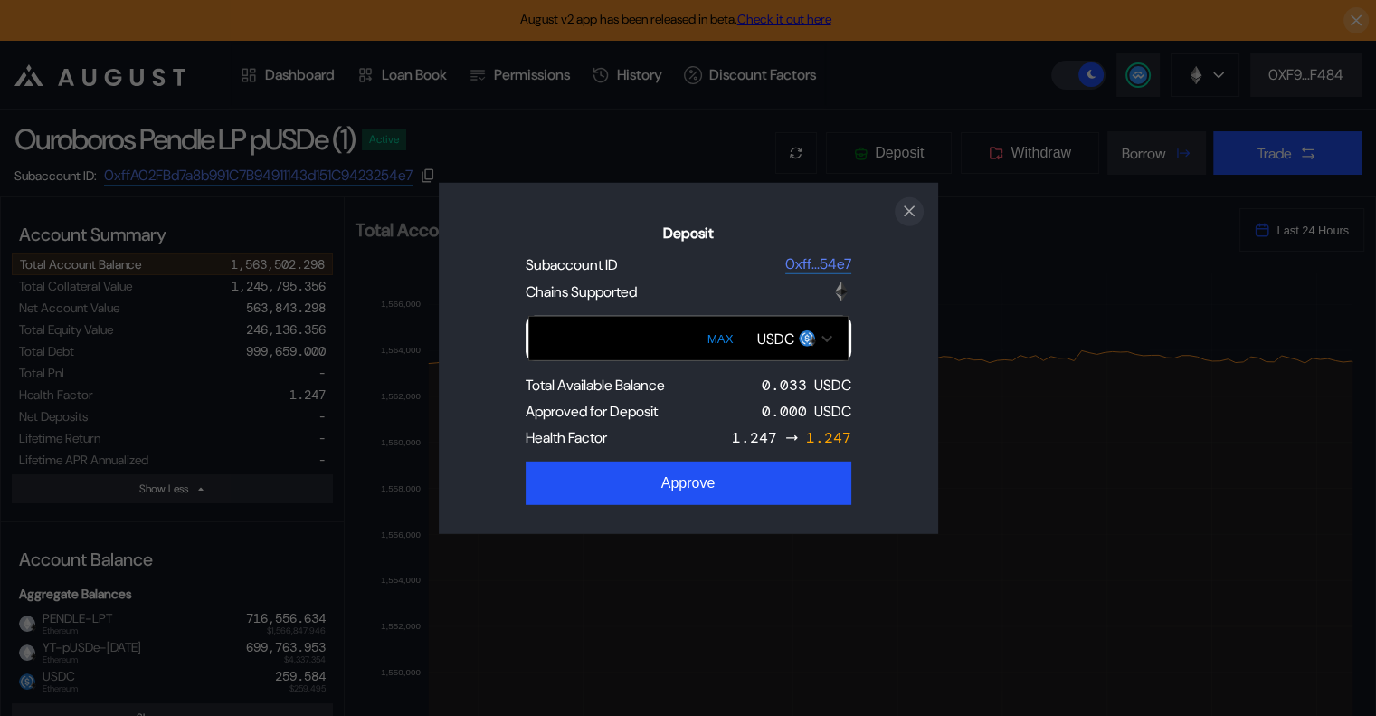
click at [911, 205] on icon "close modal" at bounding box center [909, 211] width 18 height 19
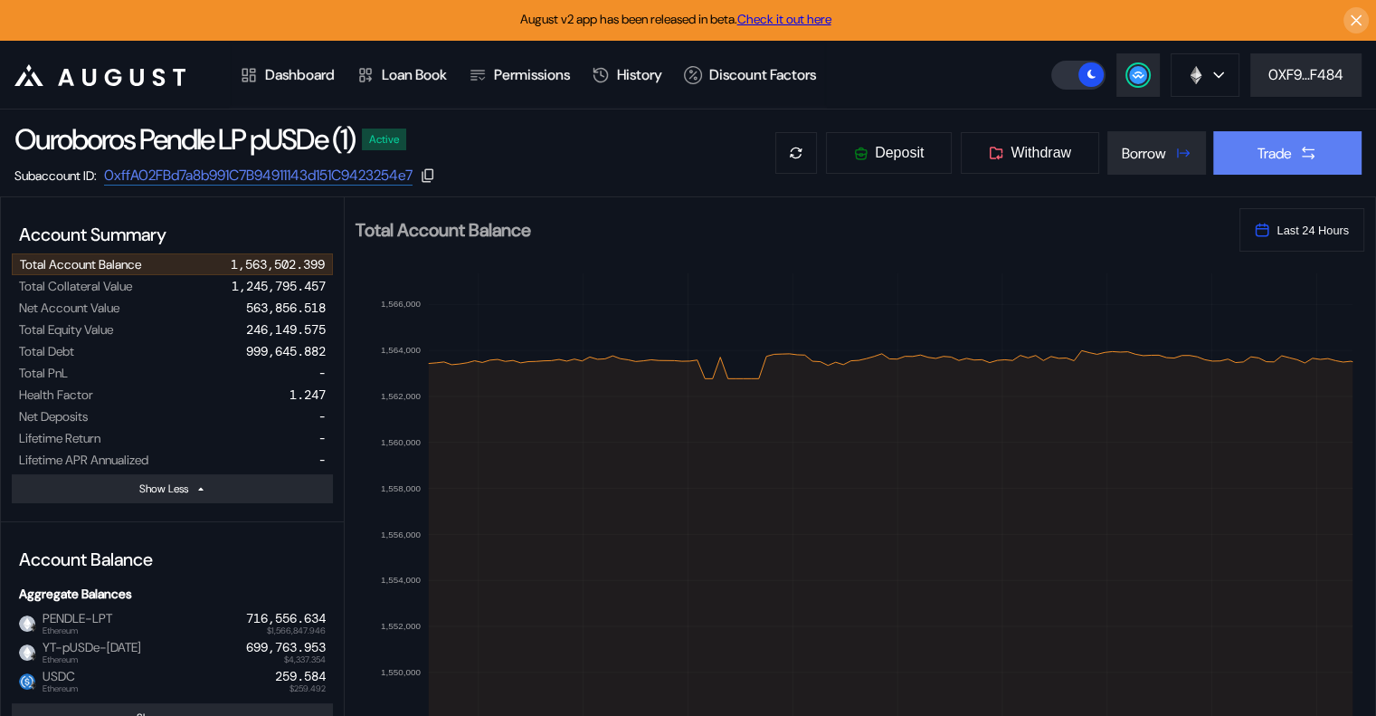
click at [1247, 159] on button "Trade" at bounding box center [1287, 152] width 148 height 43
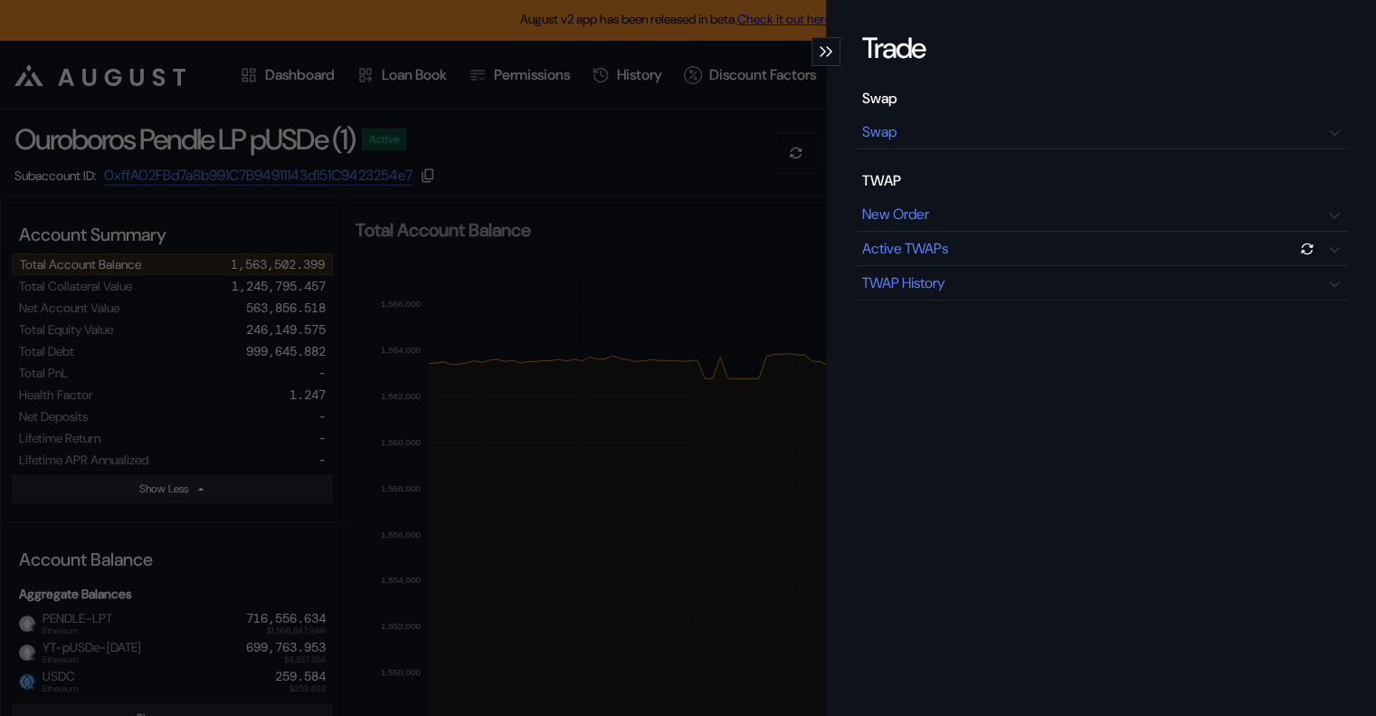
click at [789, 55] on div "Trade Swap Swap TWAP New Order Active TWAPs TWAP History" at bounding box center [688, 358] width 1376 height 716
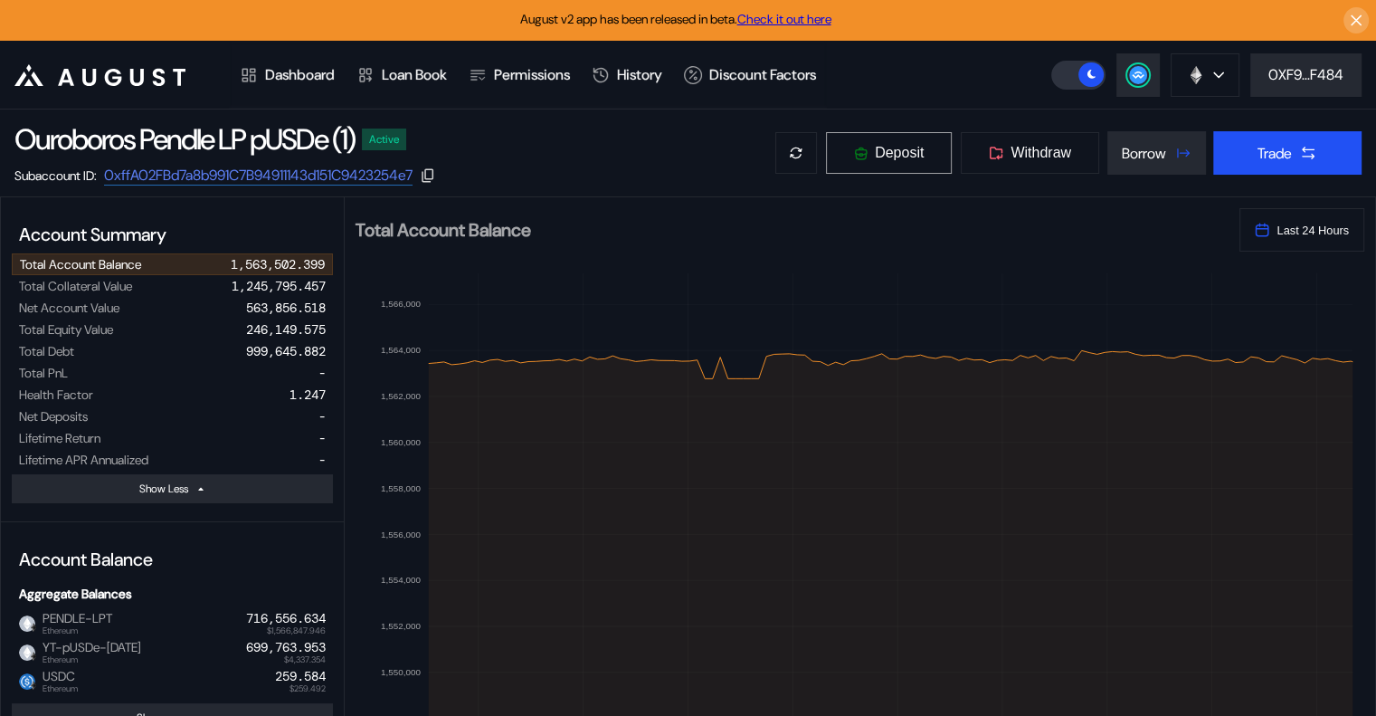
click at [882, 146] on span "Deposit" at bounding box center [899, 153] width 49 height 16
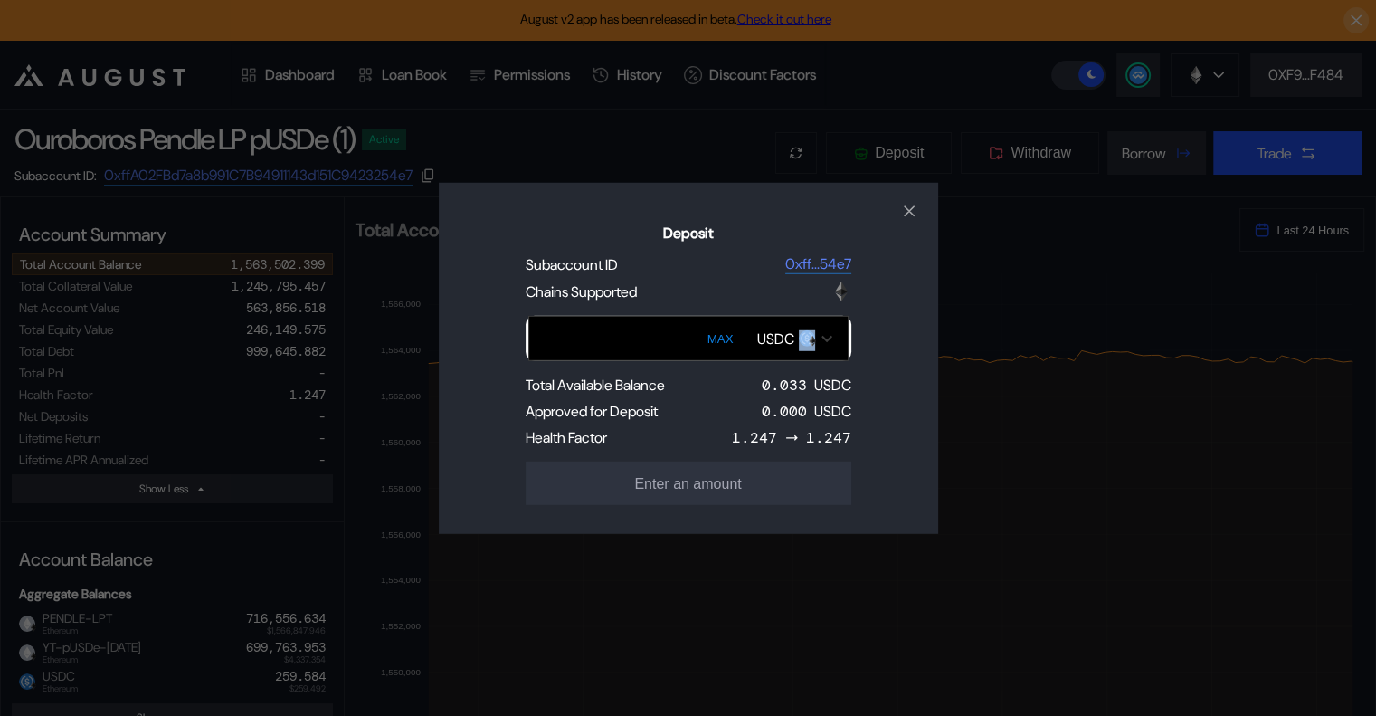
click at [820, 339] on div "USDC" at bounding box center [794, 338] width 93 height 31
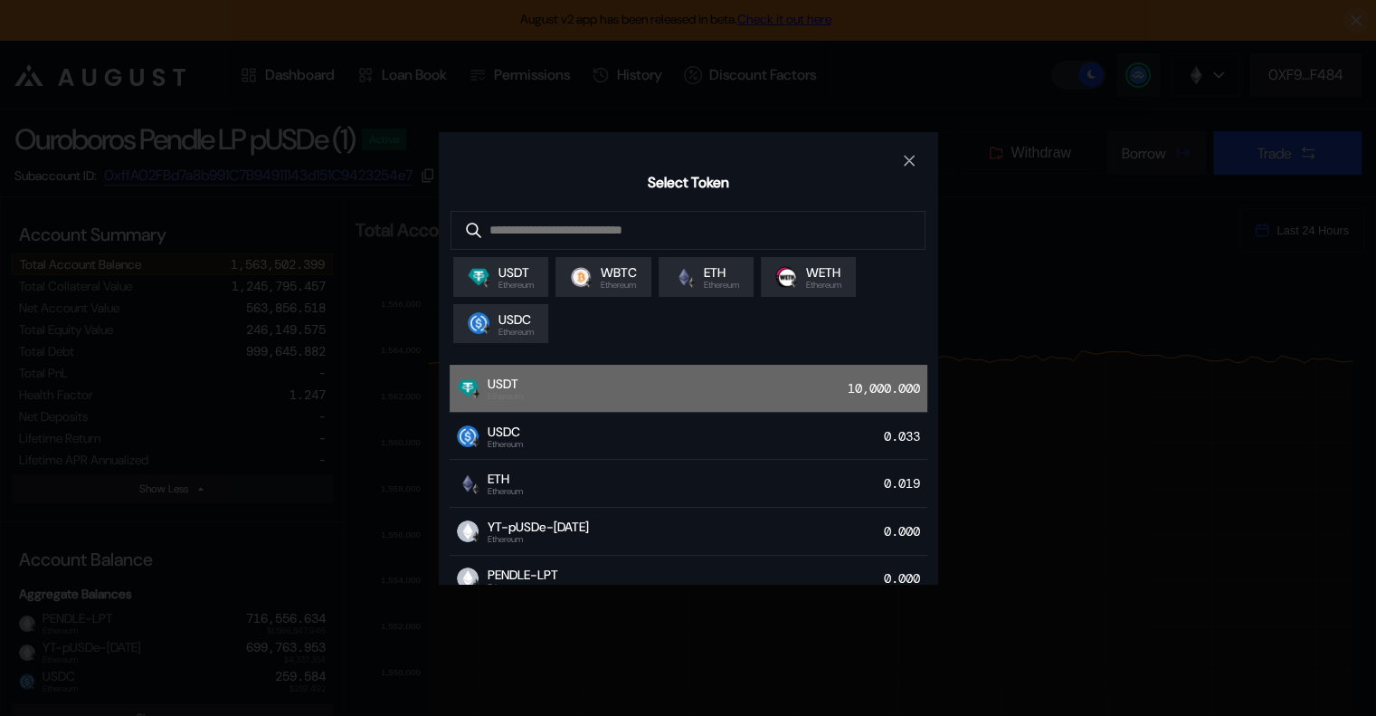
click at [737, 404] on div "USDT Ethereum 10,000.000" at bounding box center [689, 389] width 478 height 48
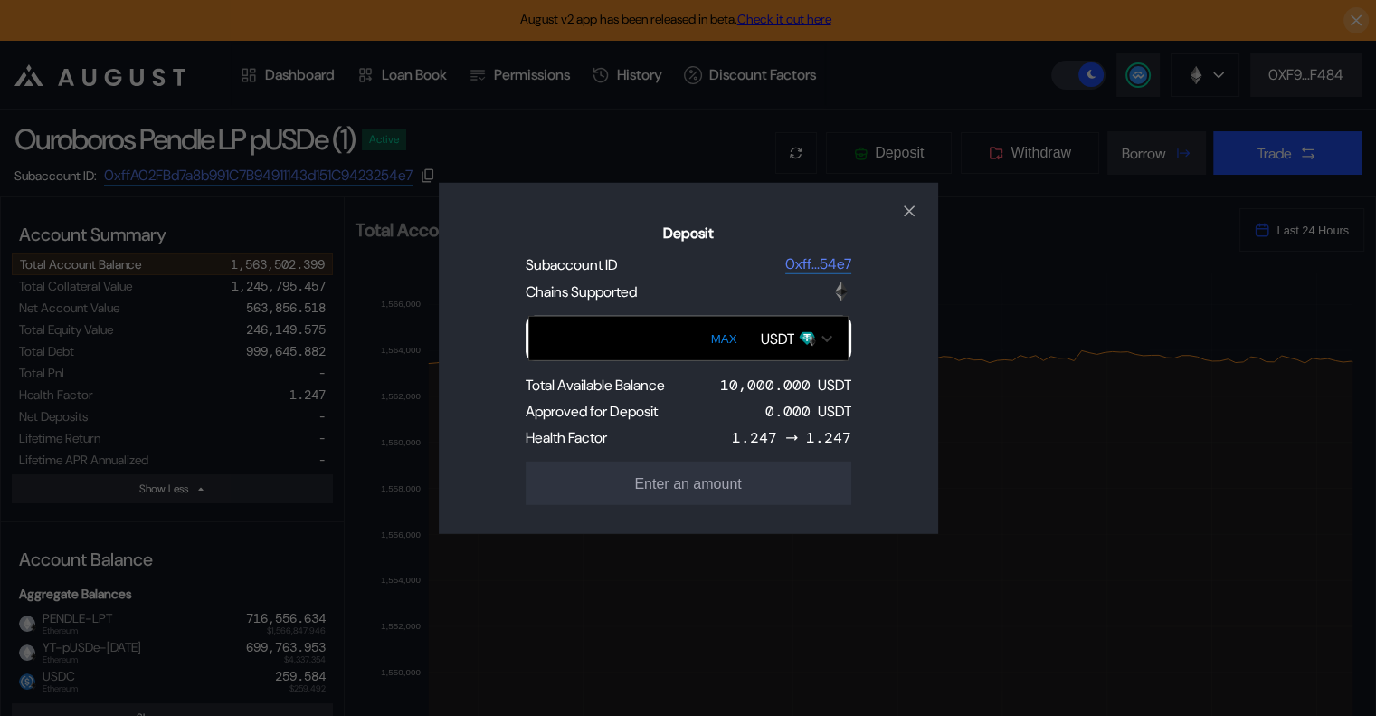
click at [730, 333] on button "MAX" at bounding box center [724, 339] width 37 height 42
type input "*******"
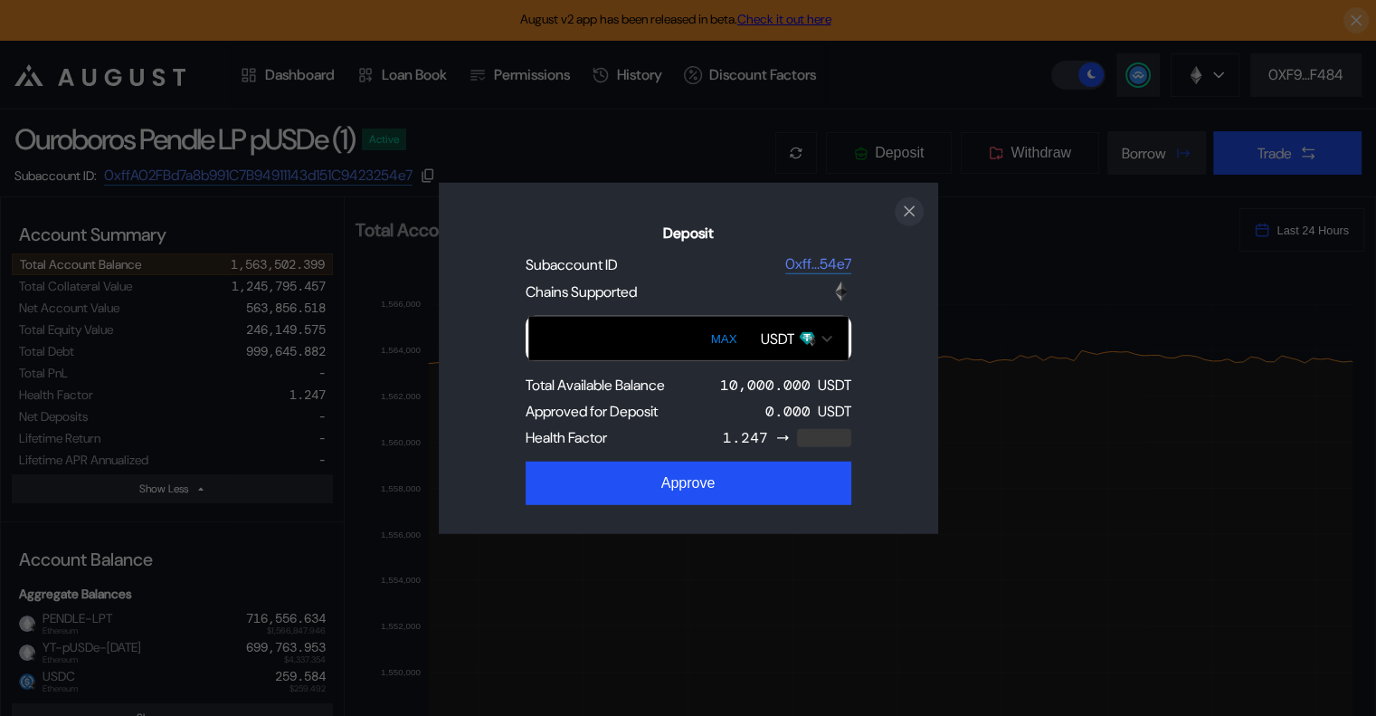
click at [915, 208] on icon "close modal" at bounding box center [909, 211] width 18 height 19
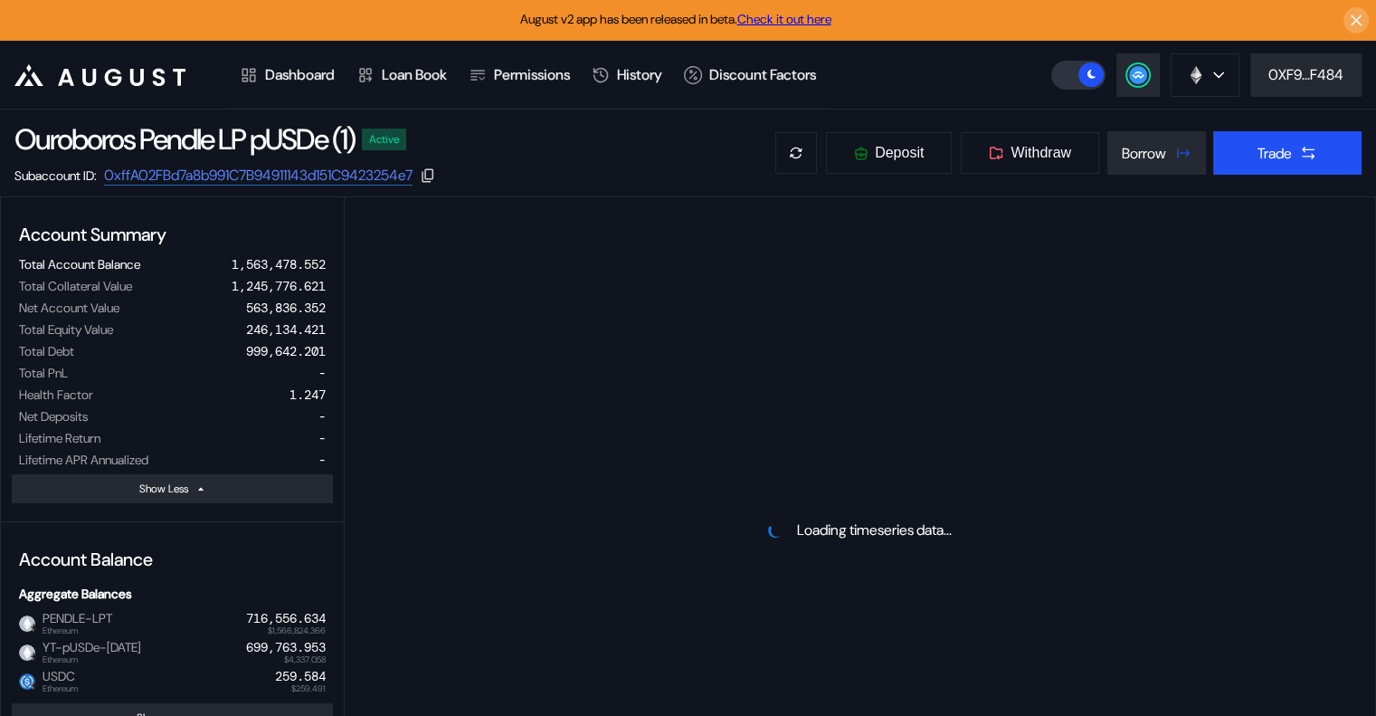
select select "*"
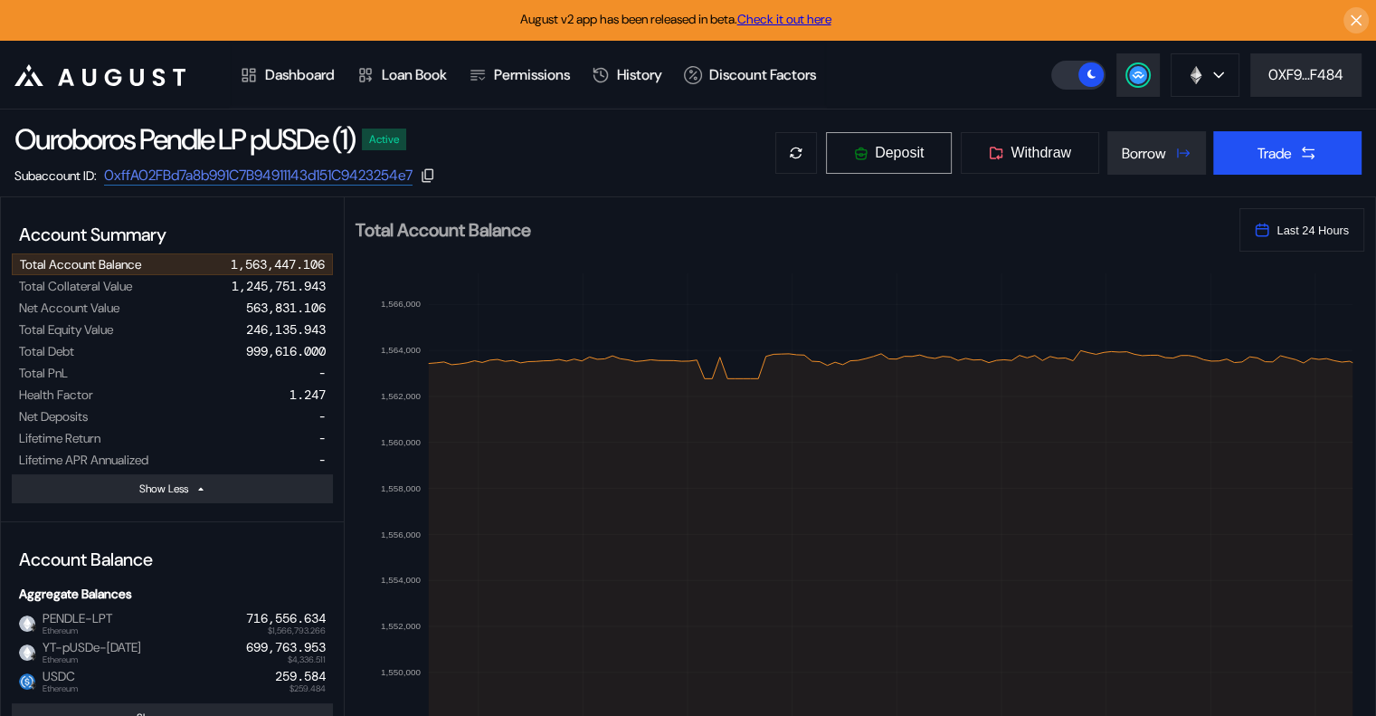
click at [894, 154] on span "Deposit" at bounding box center [899, 153] width 49 height 16
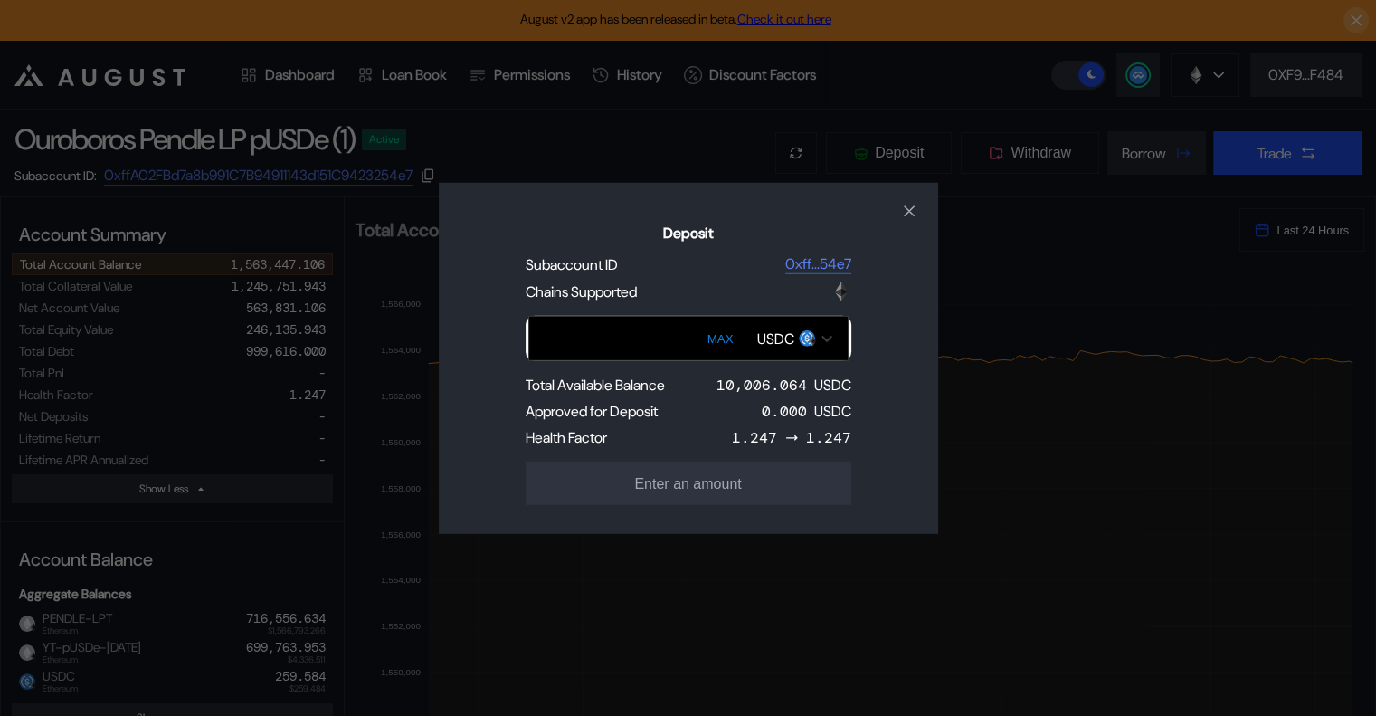
drag, startPoint x: 738, startPoint y: 346, endPoint x: 728, endPoint y: 337, distance: 13.4
click at [730, 338] on button "MAX" at bounding box center [720, 339] width 37 height 42
type input "**********"
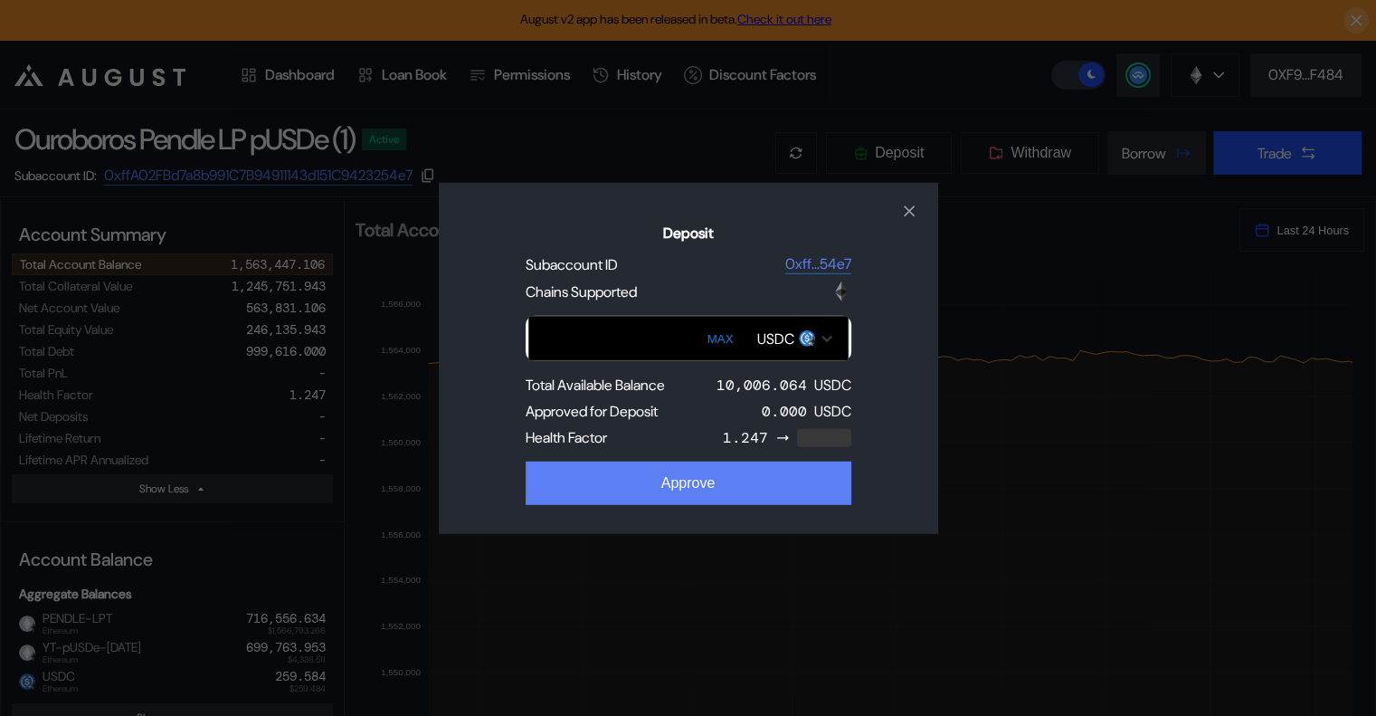
click at [709, 491] on button "Approve" at bounding box center [689, 482] width 326 height 43
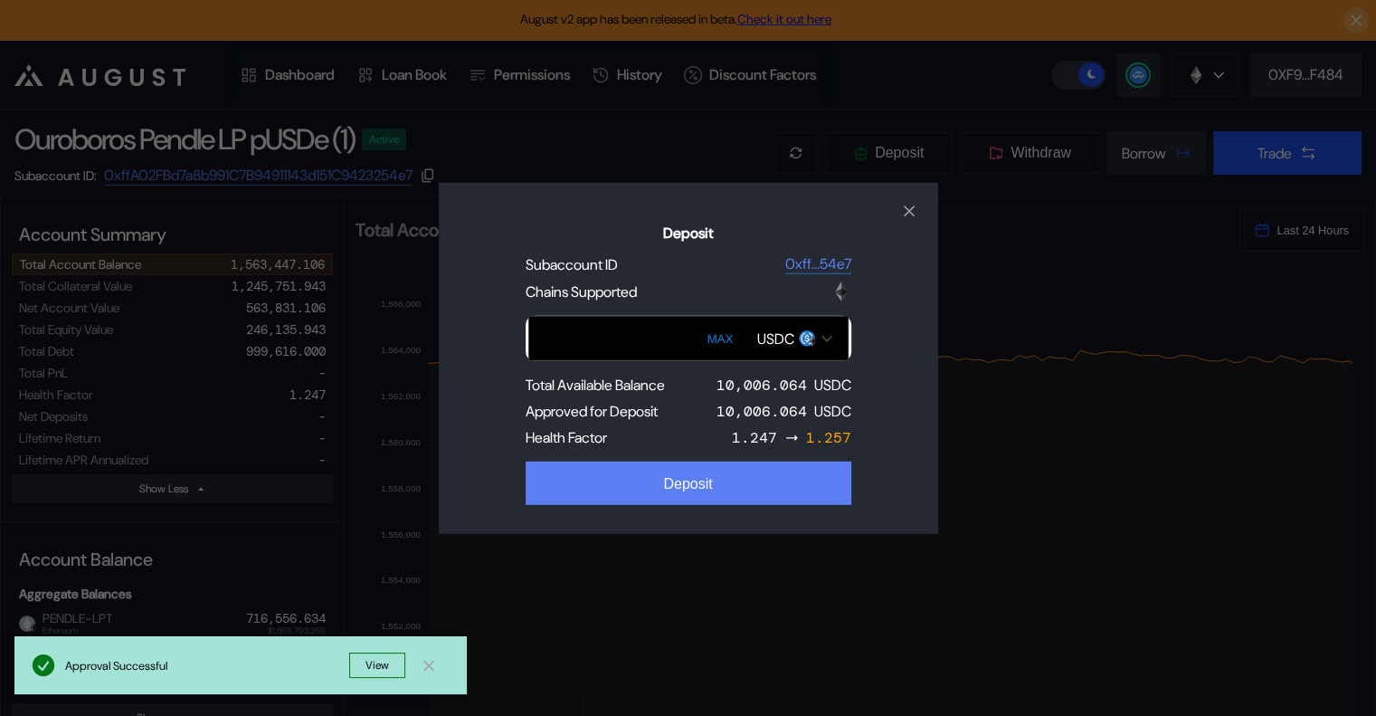
click at [726, 498] on button "Deposit" at bounding box center [689, 482] width 326 height 43
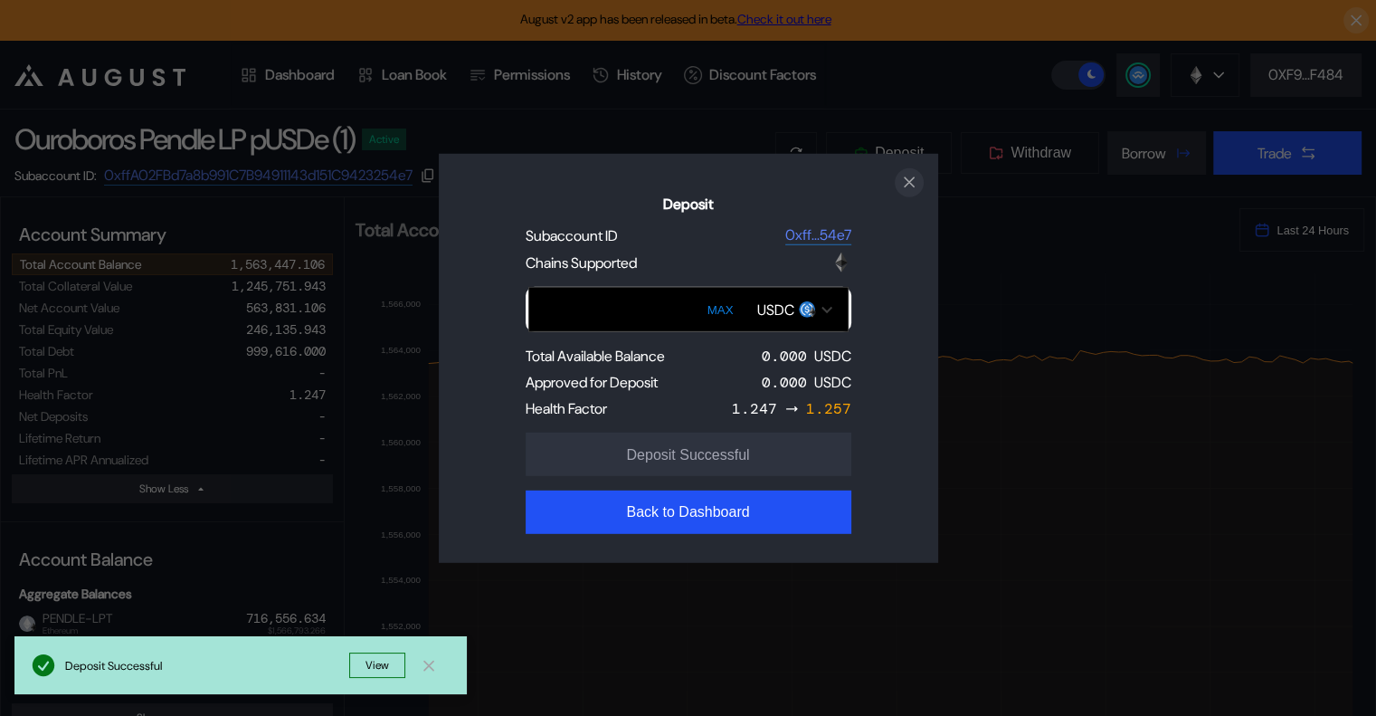
click at [903, 189] on icon "close modal" at bounding box center [909, 182] width 18 height 19
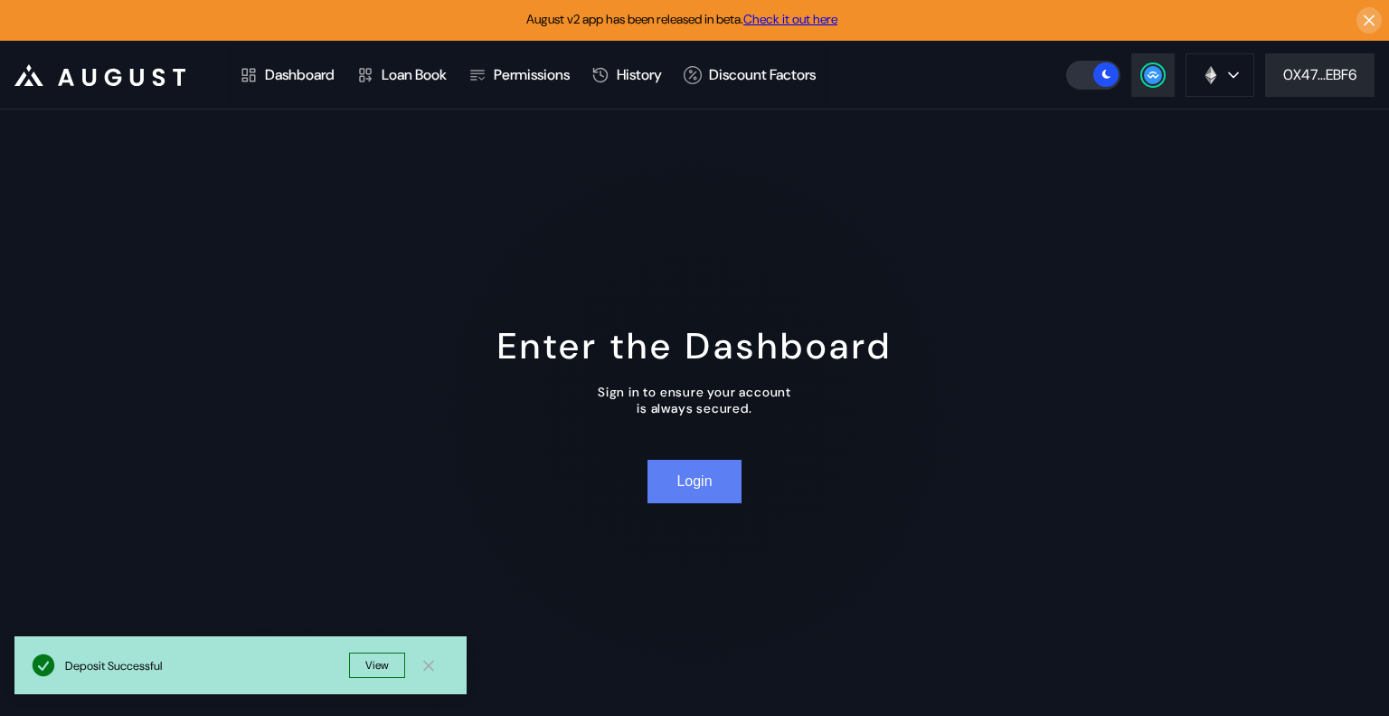
click at [691, 477] on button "Login" at bounding box center [694, 481] width 93 height 43
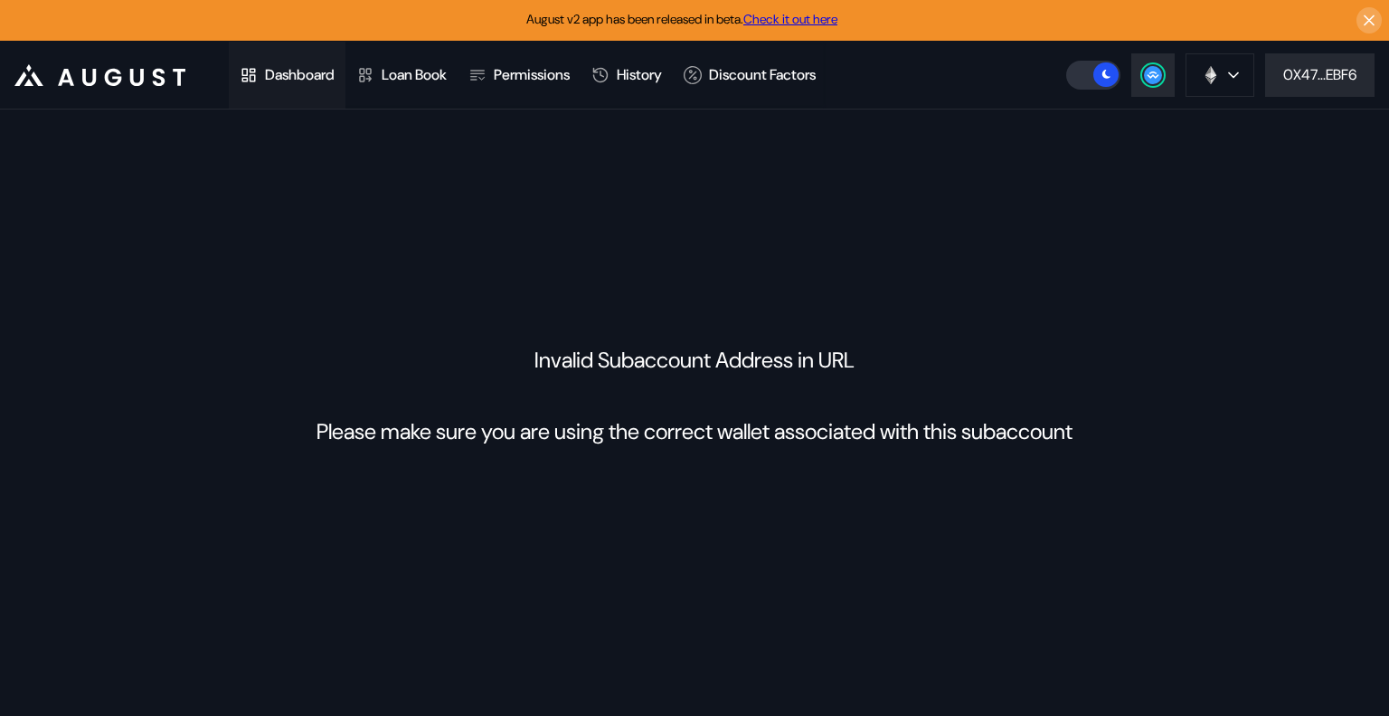
click at [316, 84] on div "Dashboard" at bounding box center [287, 75] width 117 height 67
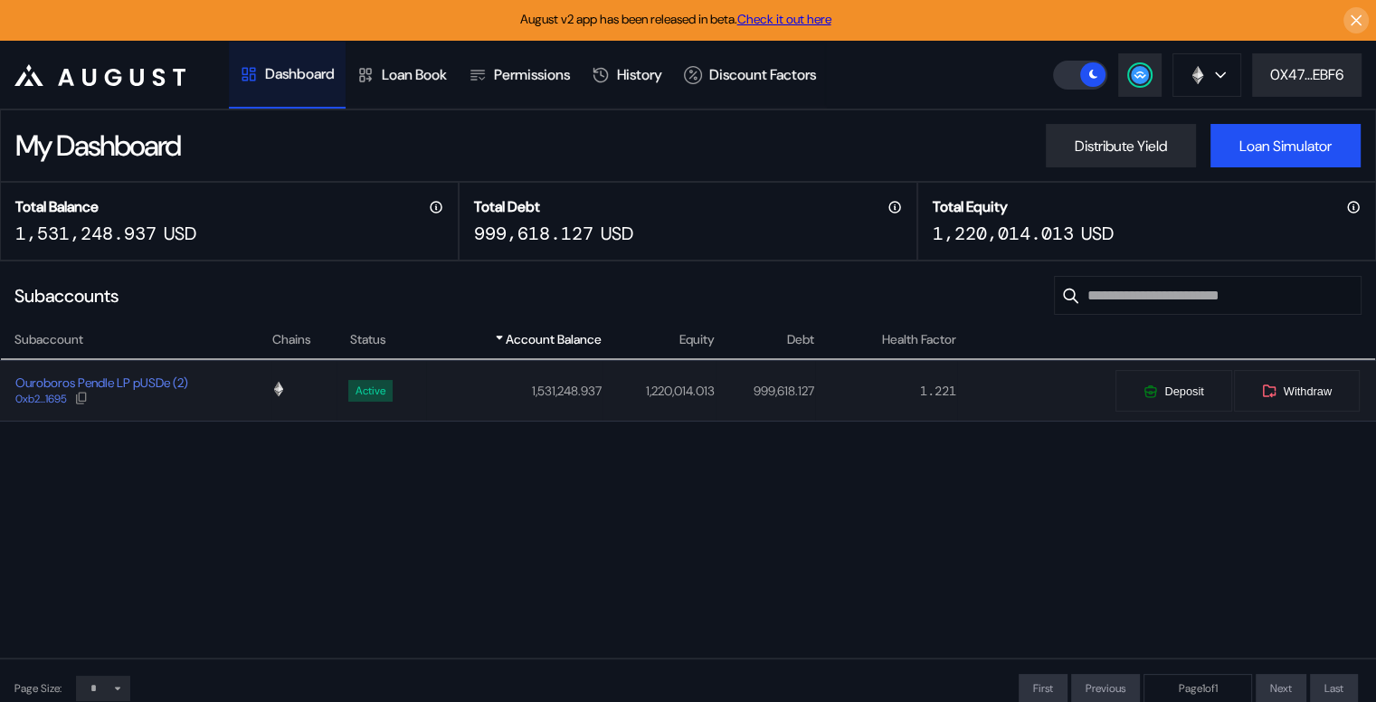
click at [236, 402] on div "Ouroboros Pendle LP pUSDe (2) 0xb2...1695" at bounding box center [136, 390] width 270 height 33
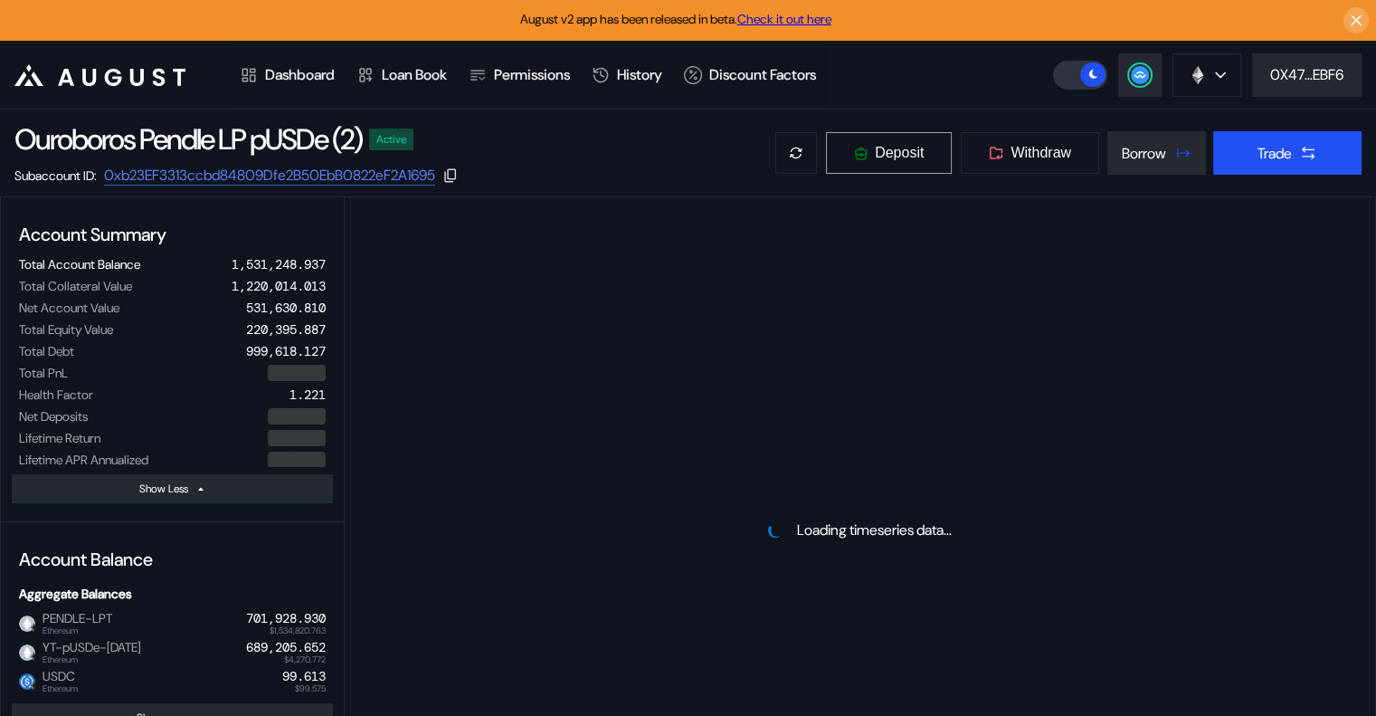
select select "*"
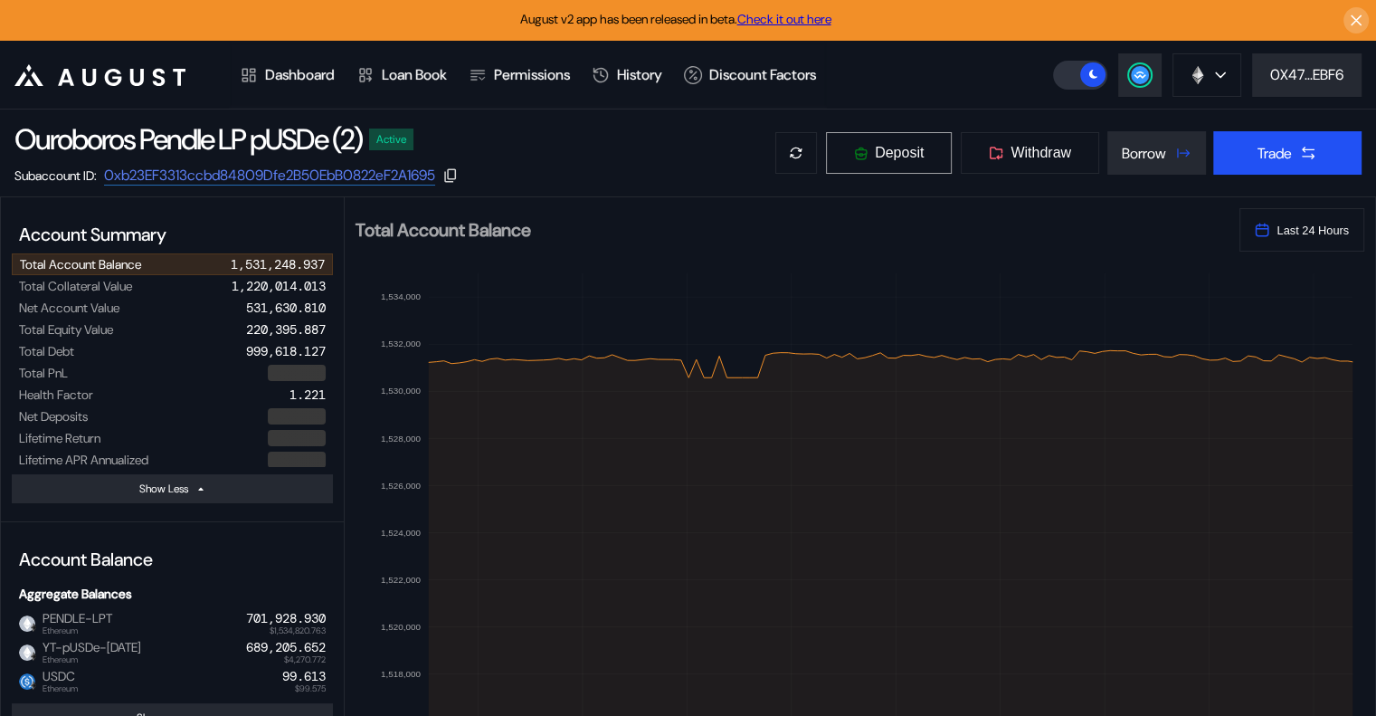
click at [904, 150] on span "Deposit" at bounding box center [899, 153] width 49 height 16
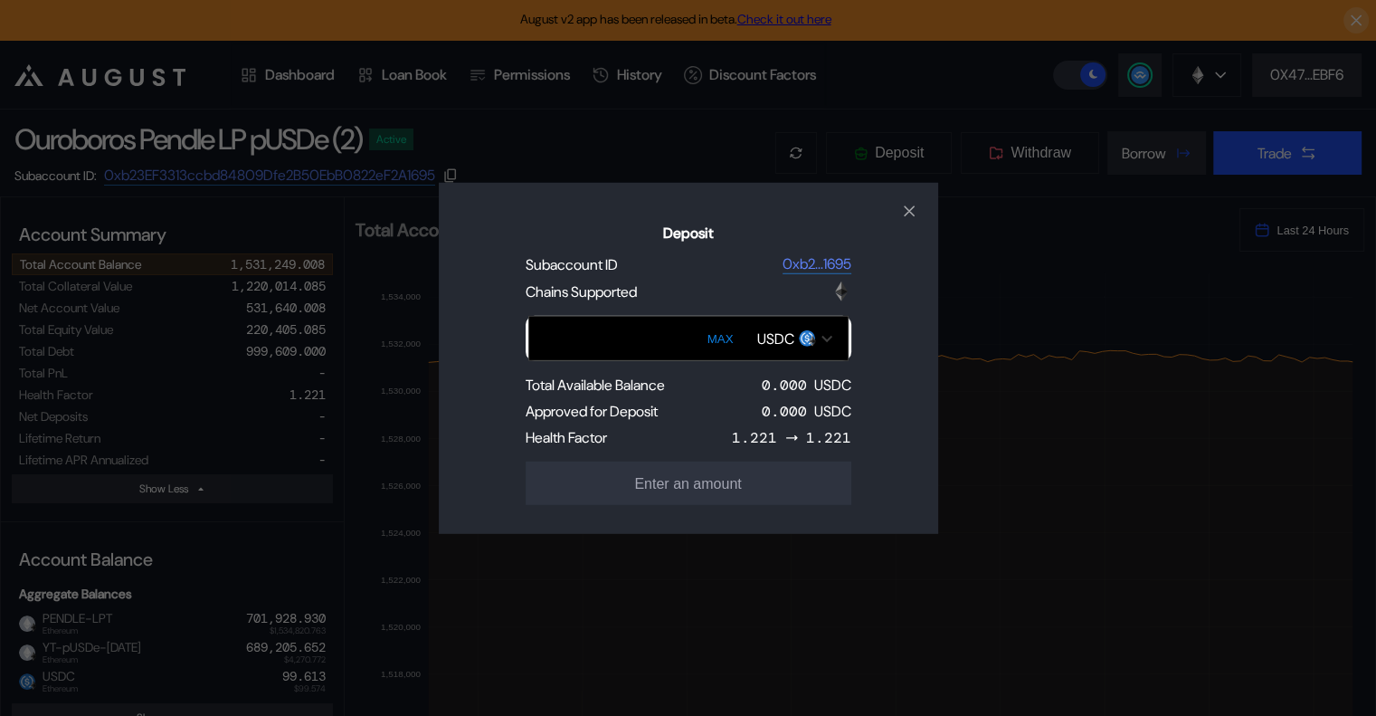
click at [814, 336] on img "Open menu for selecting token for payment" at bounding box center [812, 341] width 11 height 11
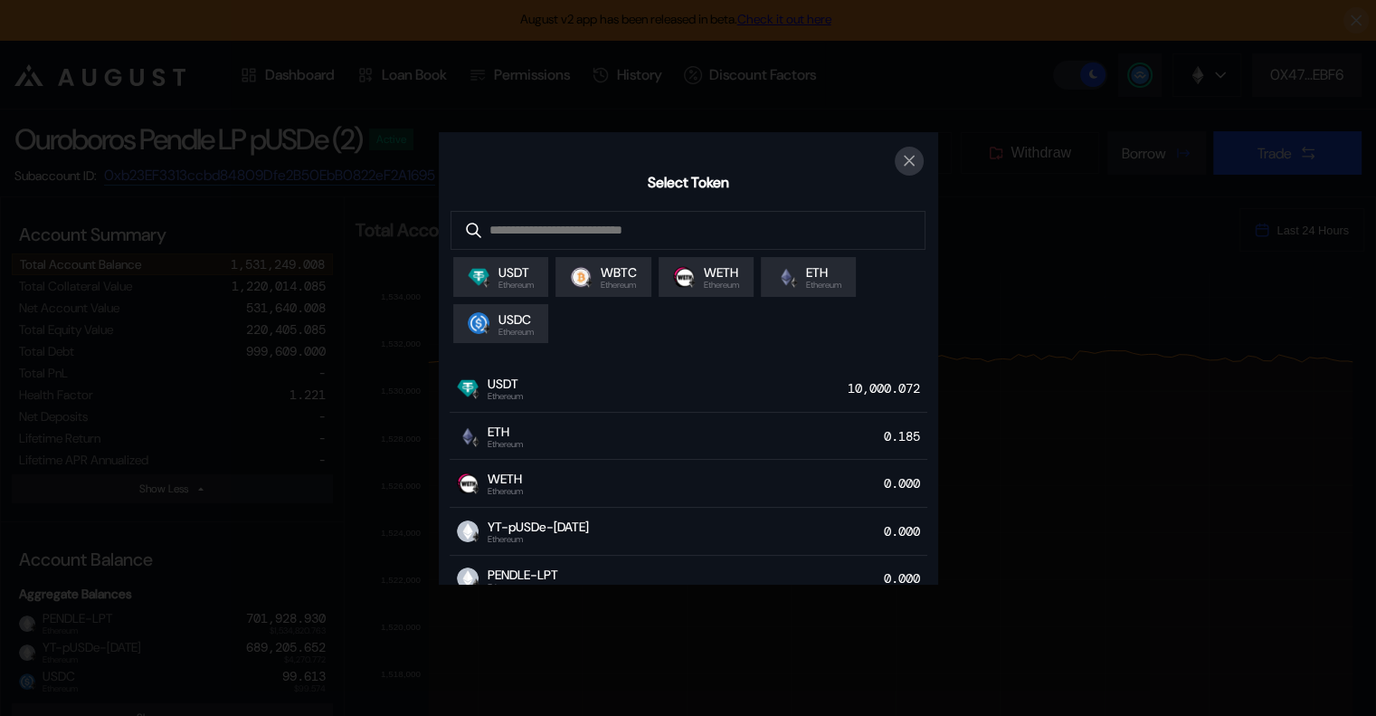
click at [912, 165] on icon "close modal" at bounding box center [909, 160] width 9 height 9
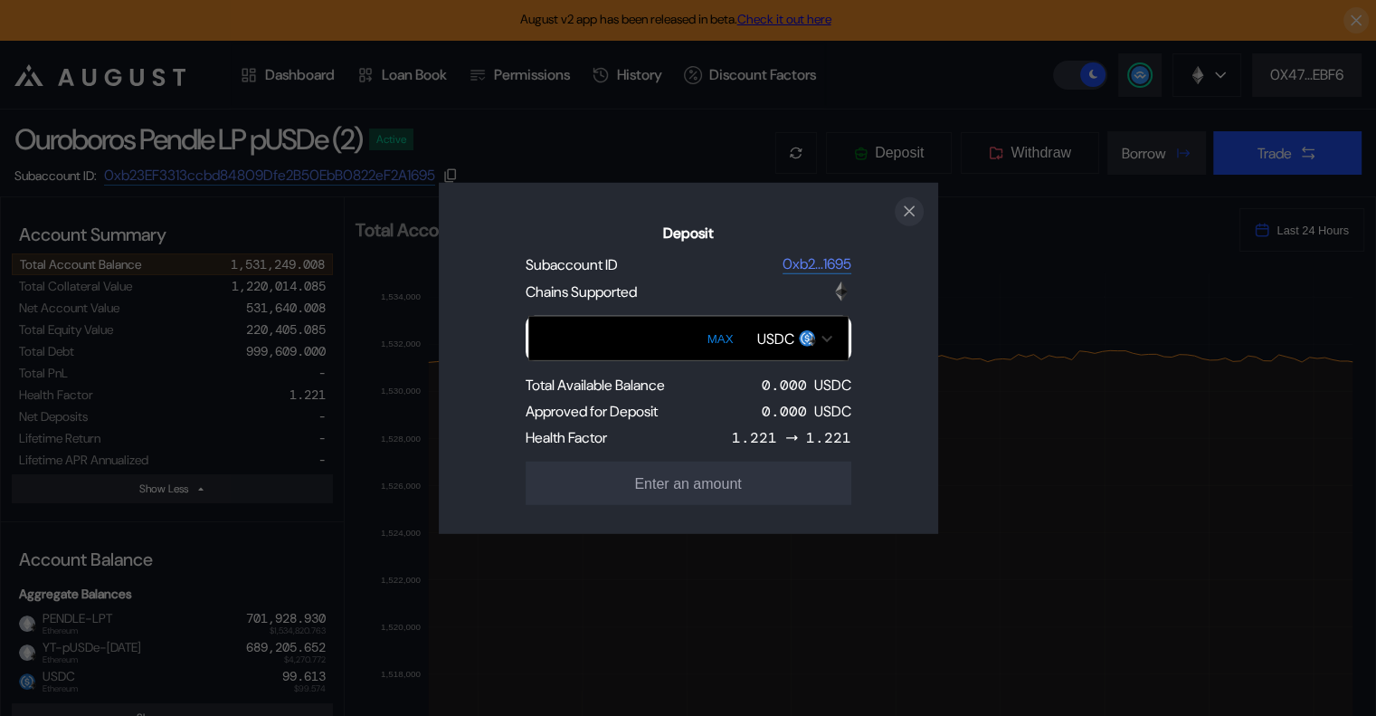
click at [909, 209] on icon "close modal" at bounding box center [909, 210] width 9 height 9
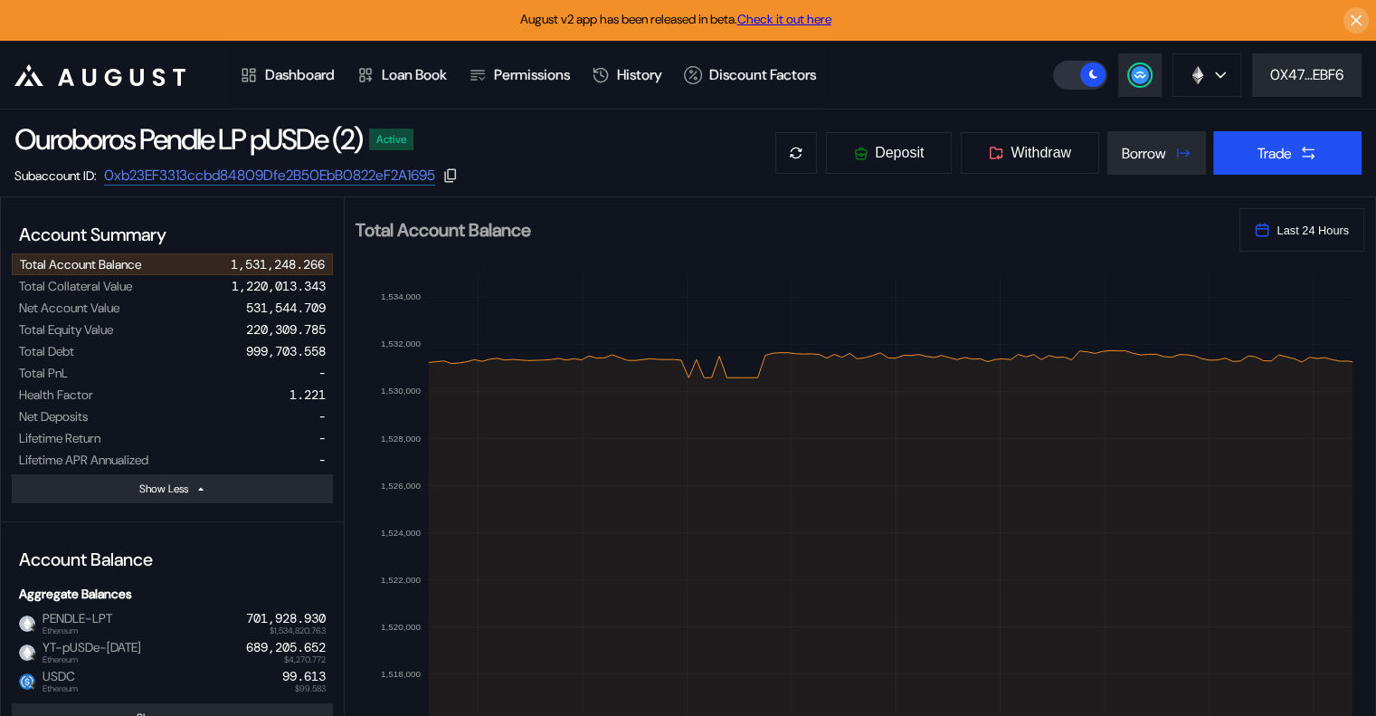
click at [679, 113] on div "Ouroboros Pendle LP pUSDe (2) Active Subaccount ID: 0xb23EF3313ccbd84809Dfe2B50…" at bounding box center [688, 152] width 1376 height 87
click at [886, 158] on span "Deposit" at bounding box center [899, 153] width 49 height 16
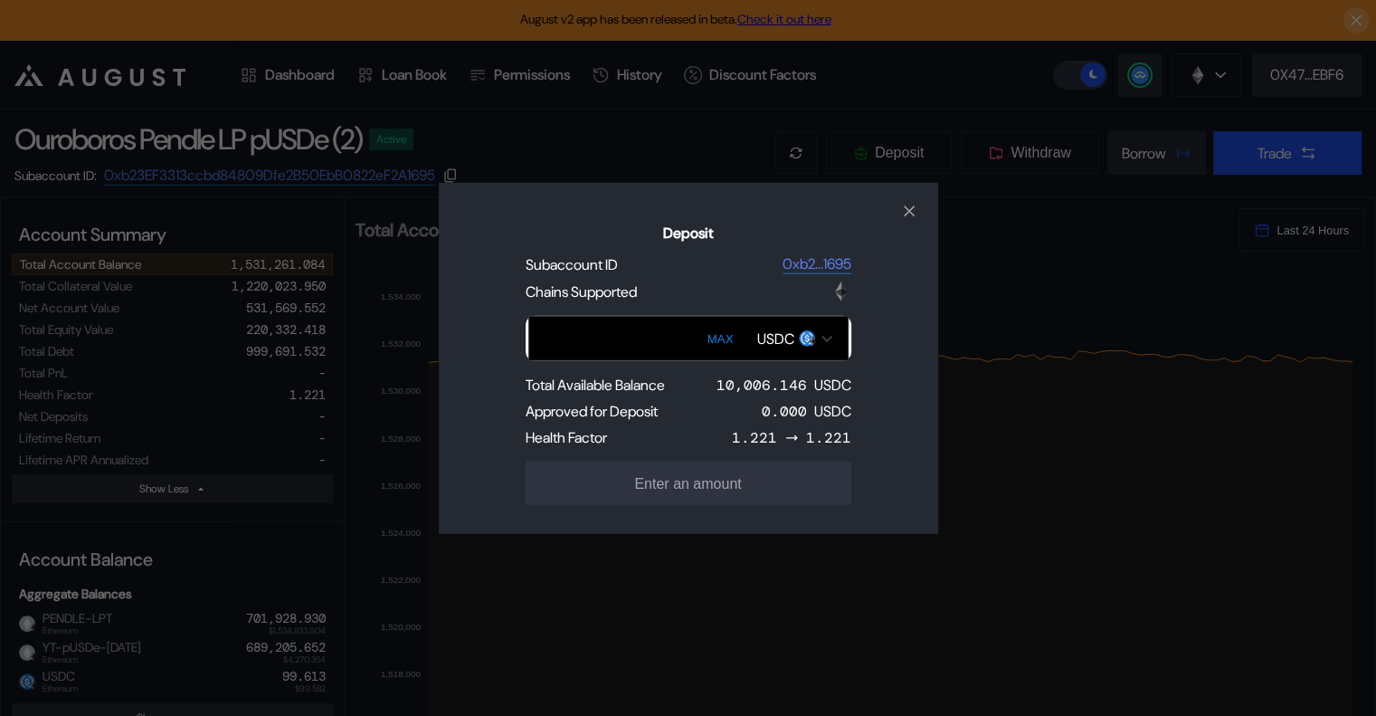
click at [721, 337] on button "MAX" at bounding box center [720, 339] width 37 height 42
type input "**********"
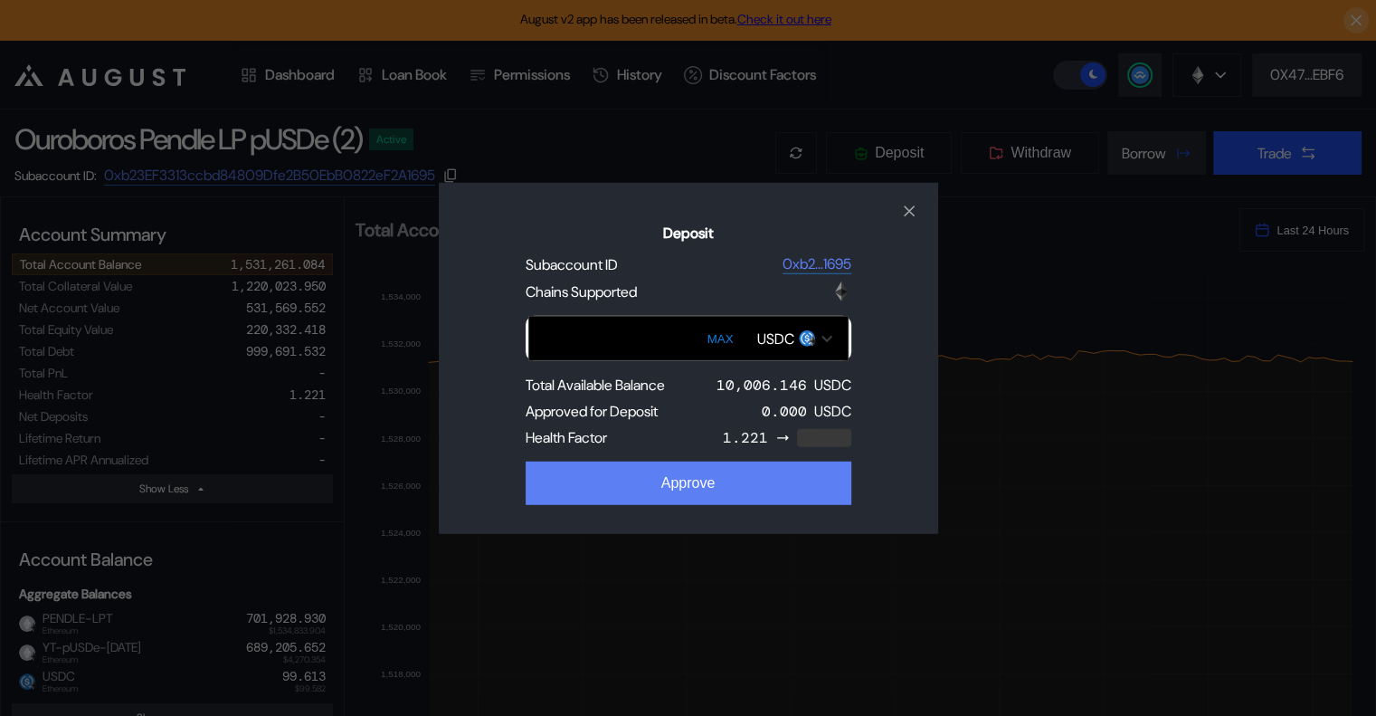
click at [721, 491] on button "Approve" at bounding box center [689, 482] width 326 height 43
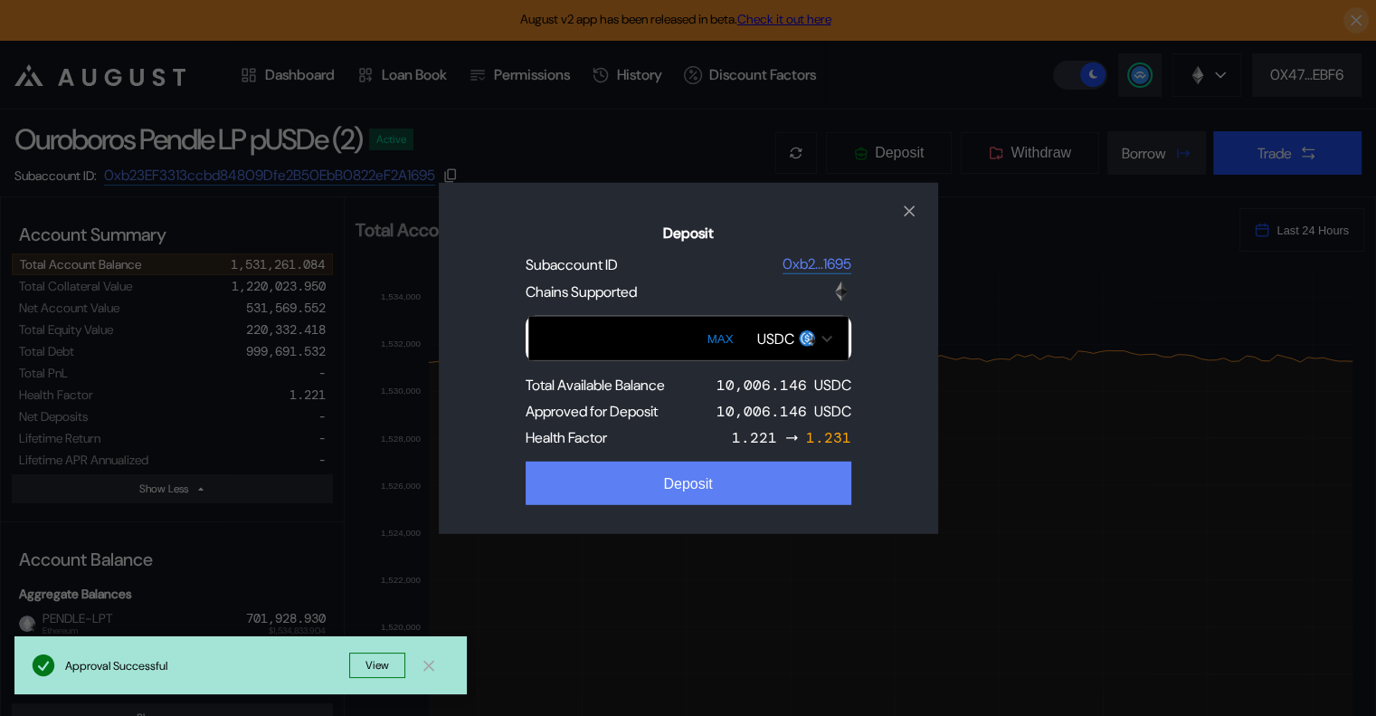
click at [718, 468] on button "Deposit" at bounding box center [689, 482] width 326 height 43
